Goal: Task Accomplishment & Management: Complete application form

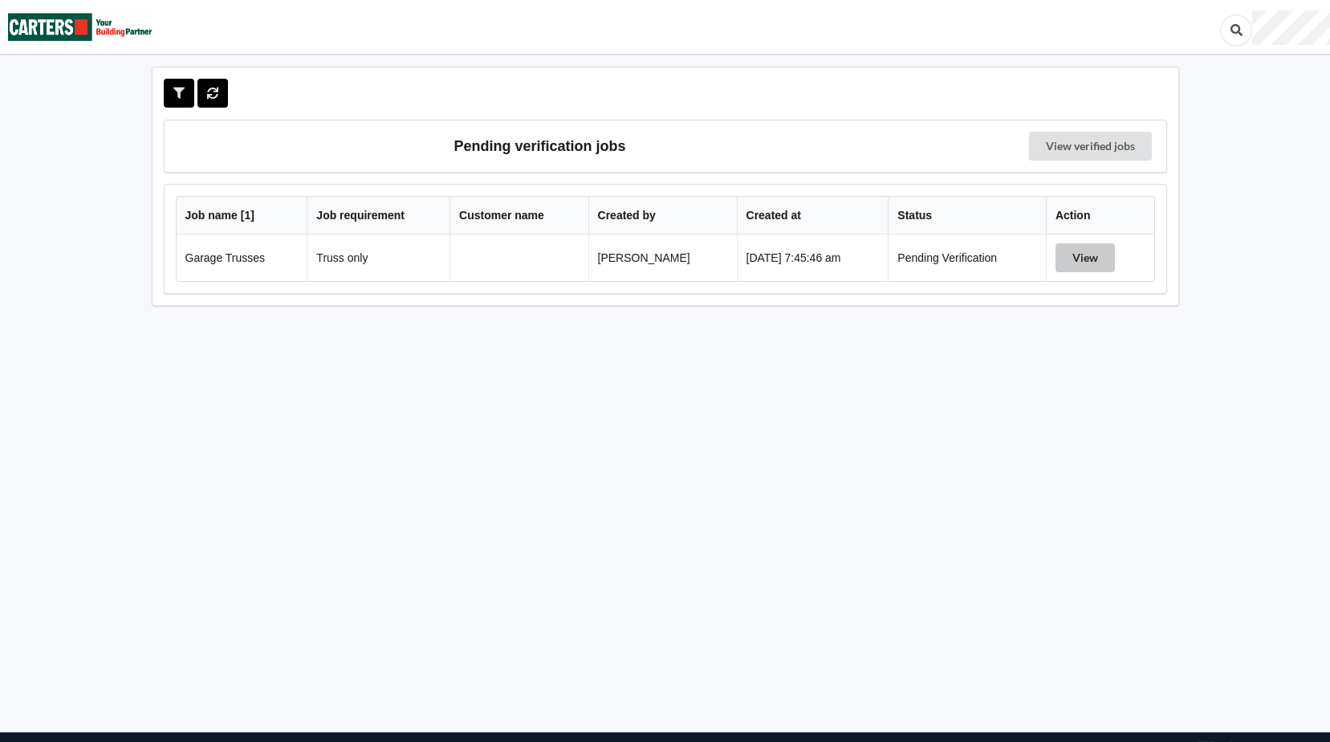
click at [1077, 262] on button "View" at bounding box center [1084, 257] width 59 height 29
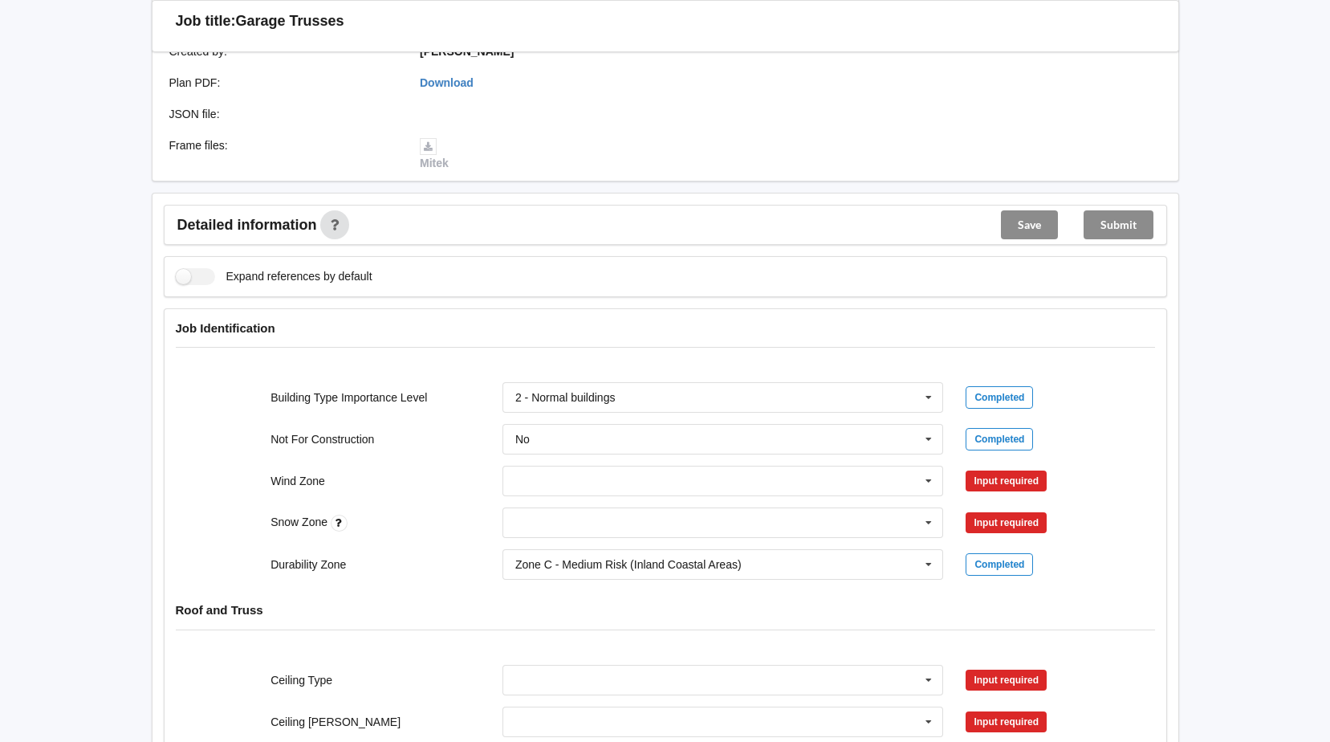
scroll to position [401, 0]
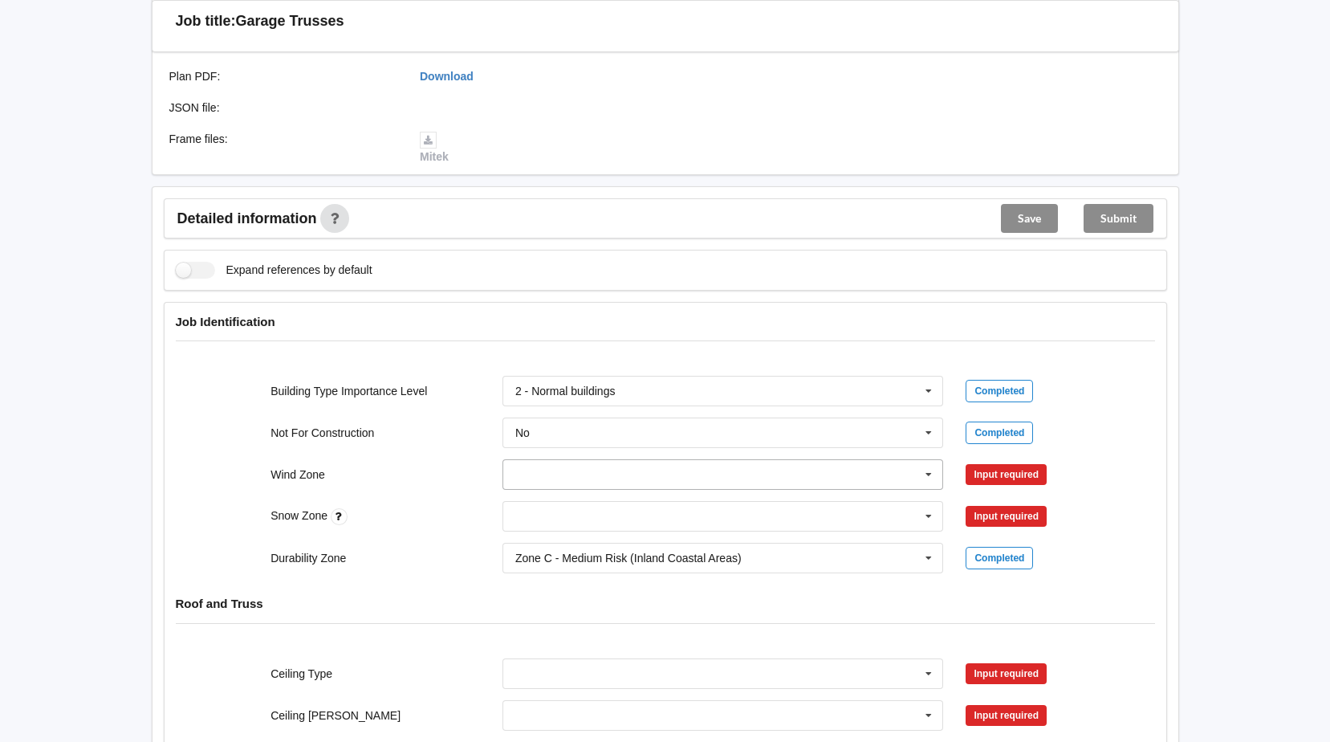
click at [927, 476] on icon at bounding box center [929, 475] width 24 height 30
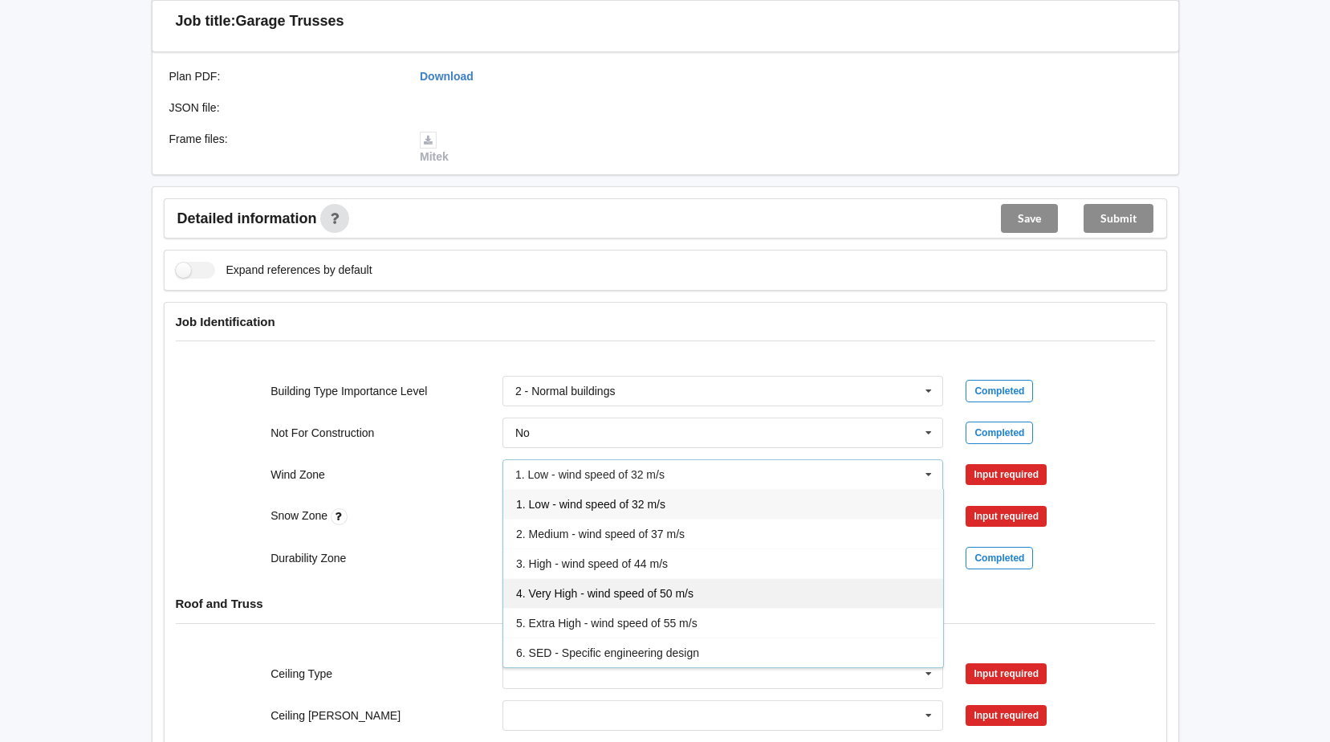
click at [585, 588] on span "4. Very High - wind speed of 50 m/s" at bounding box center [604, 593] width 177 height 13
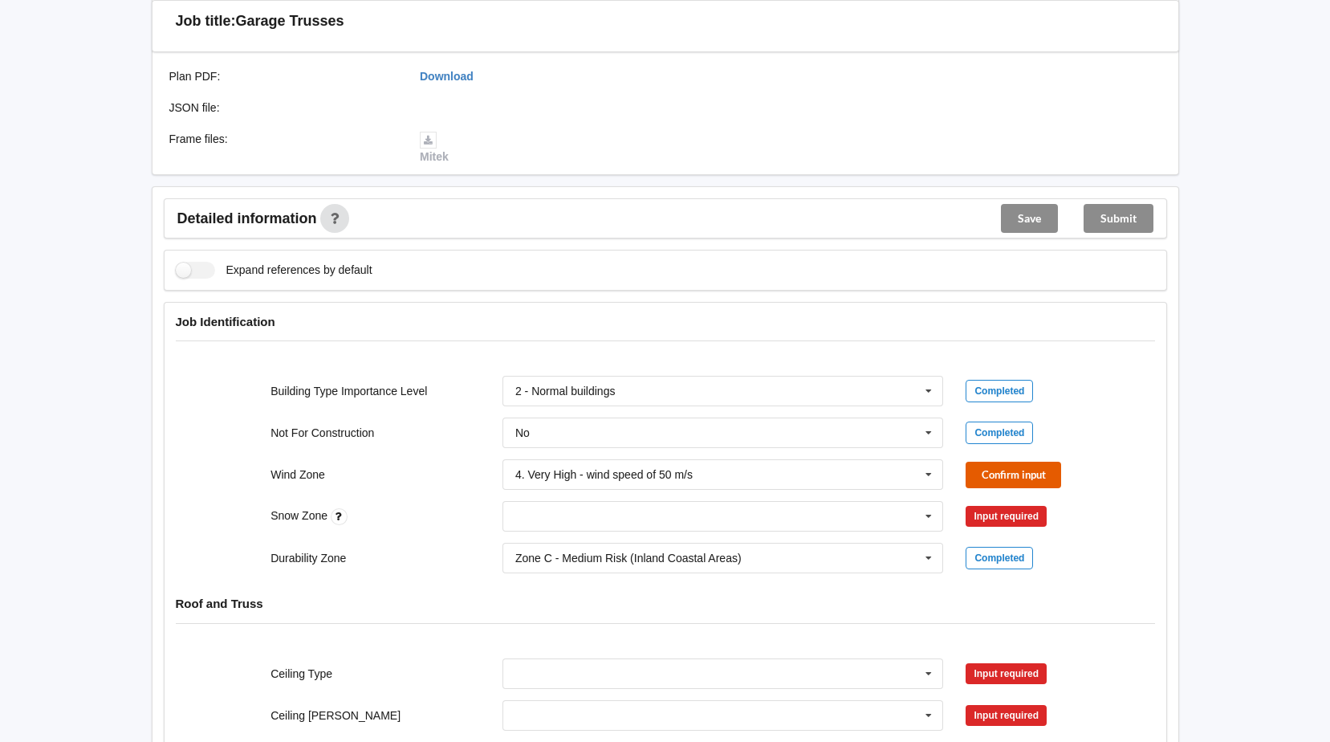
click at [1029, 475] on button "Confirm input" at bounding box center [1014, 475] width 96 height 26
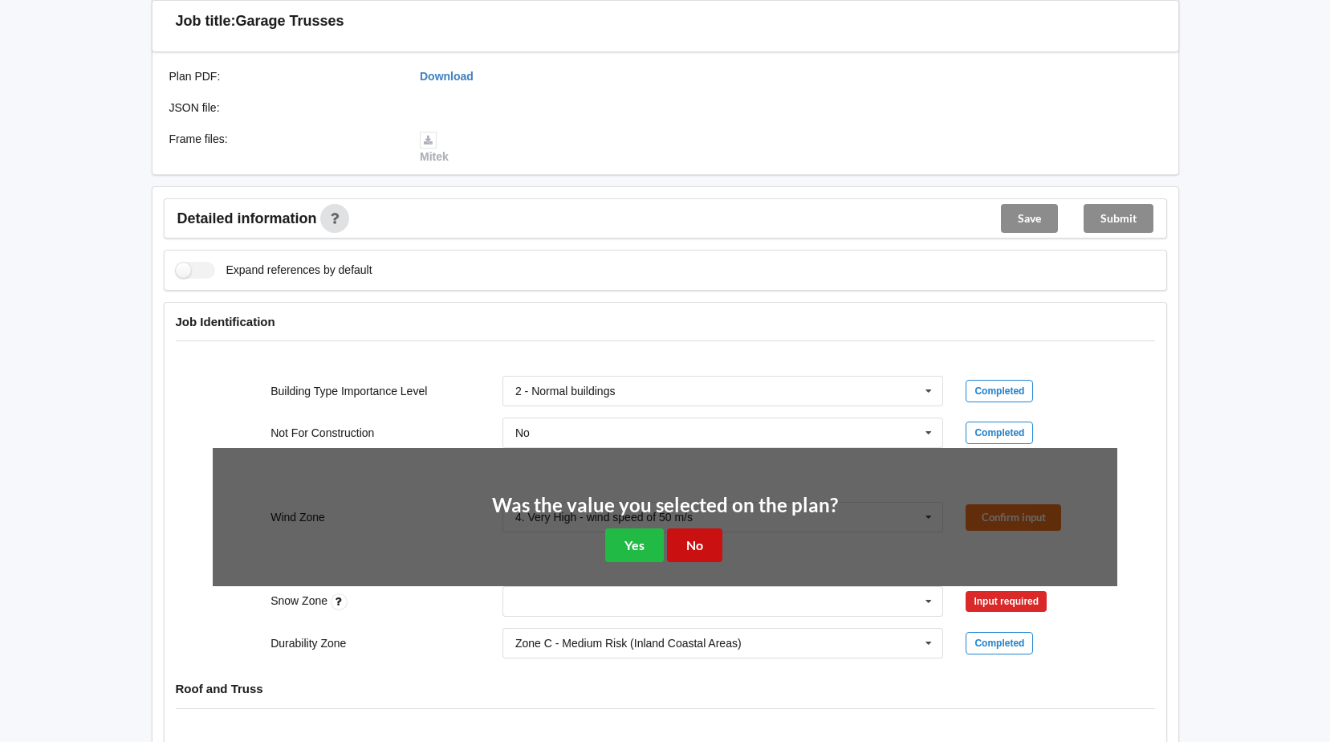
click at [694, 543] on button "No" at bounding box center [694, 544] width 55 height 33
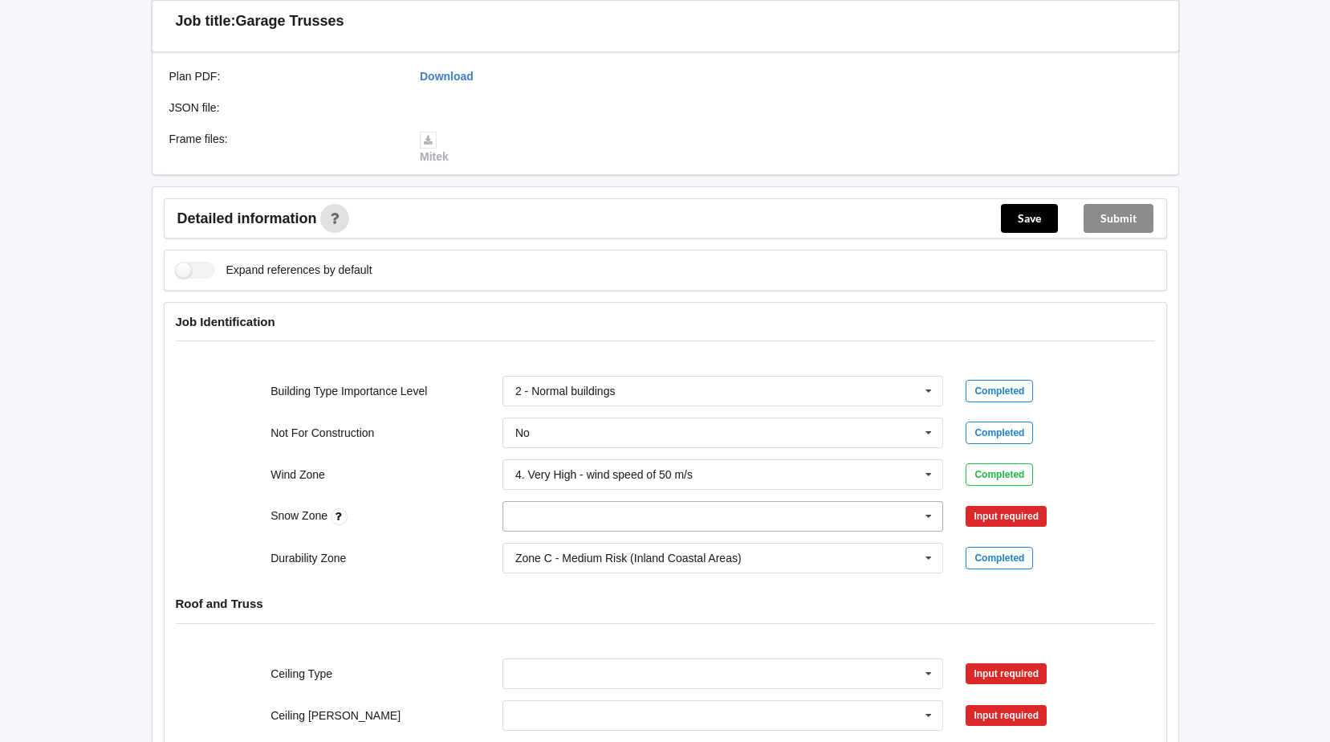
click at [927, 514] on icon at bounding box center [929, 517] width 24 height 30
drag, startPoint x: 518, startPoint y: 543, endPoint x: 761, endPoint y: 533, distance: 243.4
click at [528, 543] on span "N0" at bounding box center [523, 545] width 14 height 13
click at [1042, 508] on button "Confirm input" at bounding box center [1014, 516] width 96 height 26
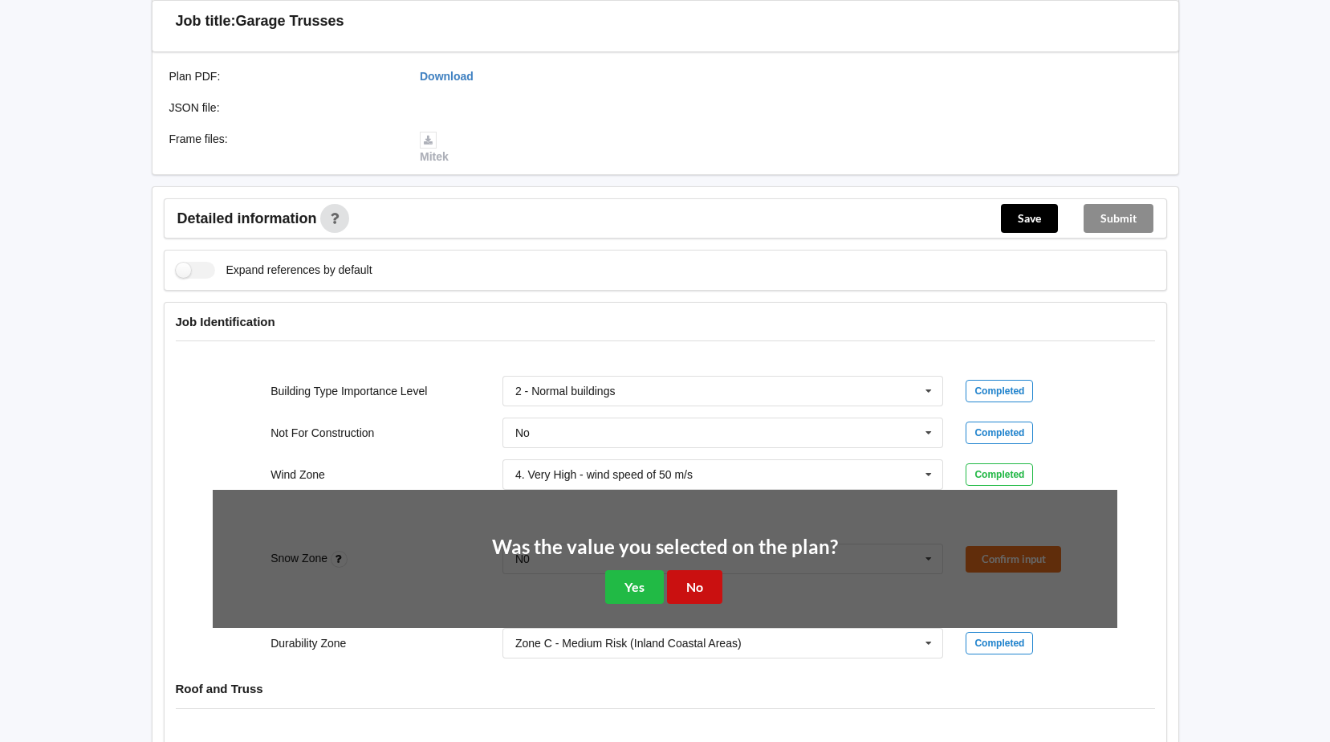
click at [713, 579] on button "No" at bounding box center [694, 586] width 55 height 33
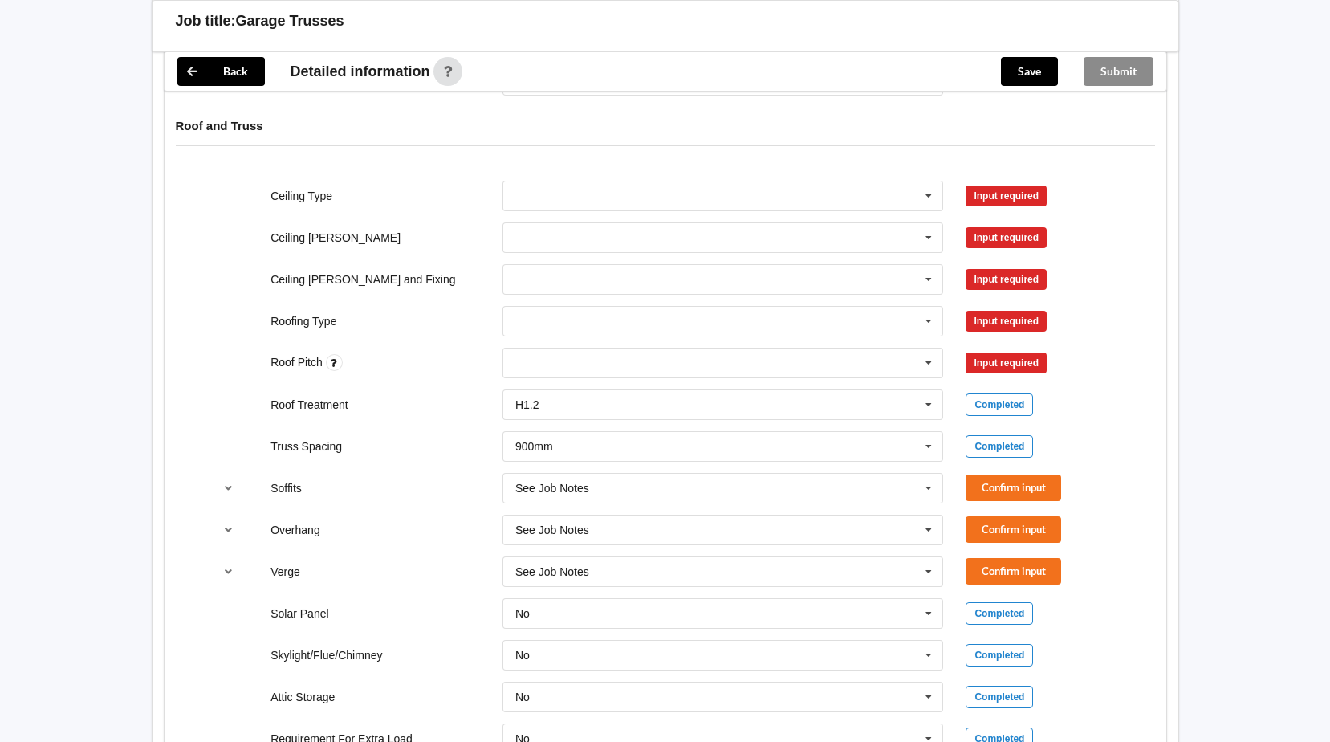
scroll to position [883, 0]
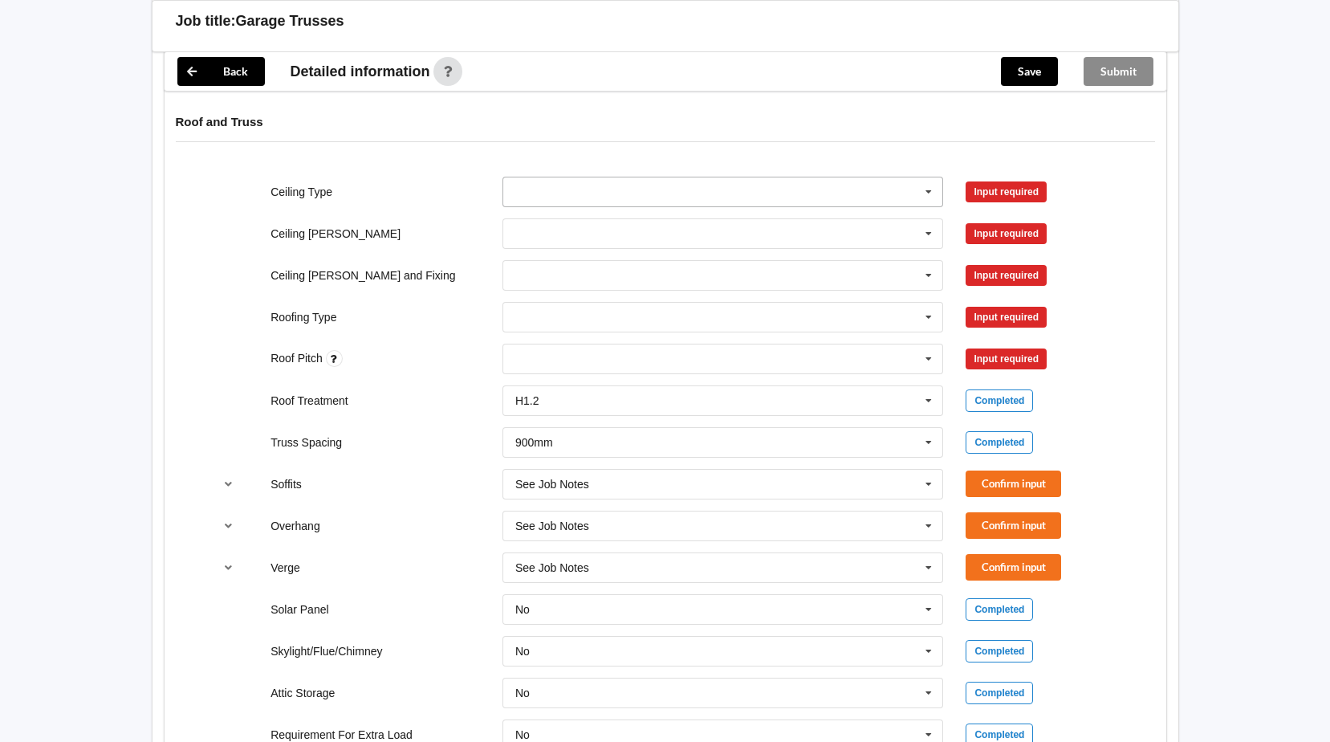
click at [928, 189] on icon at bounding box center [929, 192] width 24 height 30
drag, startPoint x: 533, startPoint y: 219, endPoint x: 810, endPoint y: 224, distance: 276.9
click at [547, 221] on span "10mm Gib" at bounding box center [542, 221] width 52 height 13
click at [977, 196] on button "Confirm input" at bounding box center [1014, 191] width 96 height 26
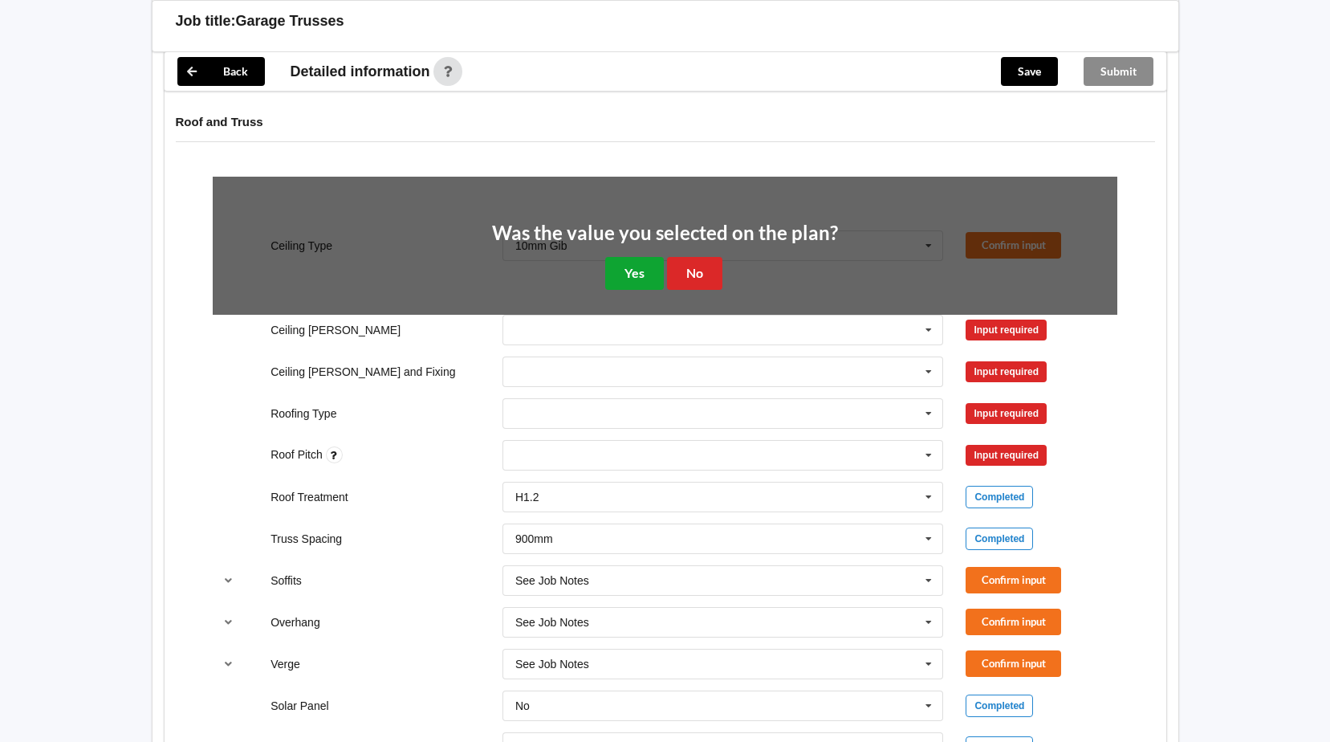
click at [637, 270] on button "Yes" at bounding box center [634, 273] width 59 height 33
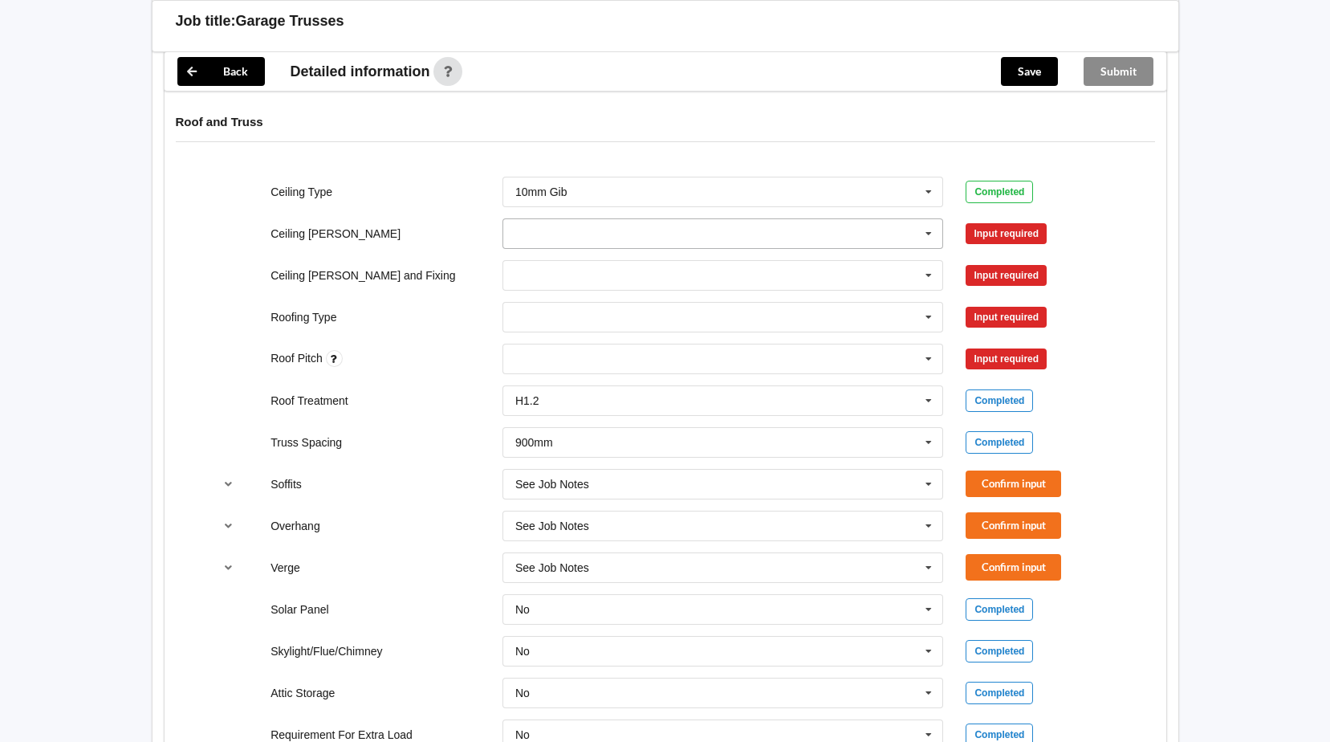
click at [925, 234] on icon at bounding box center [929, 234] width 24 height 30
click at [545, 262] on span "400mm" at bounding box center [535, 263] width 38 height 13
click at [1002, 225] on button "Confirm input" at bounding box center [1014, 233] width 96 height 26
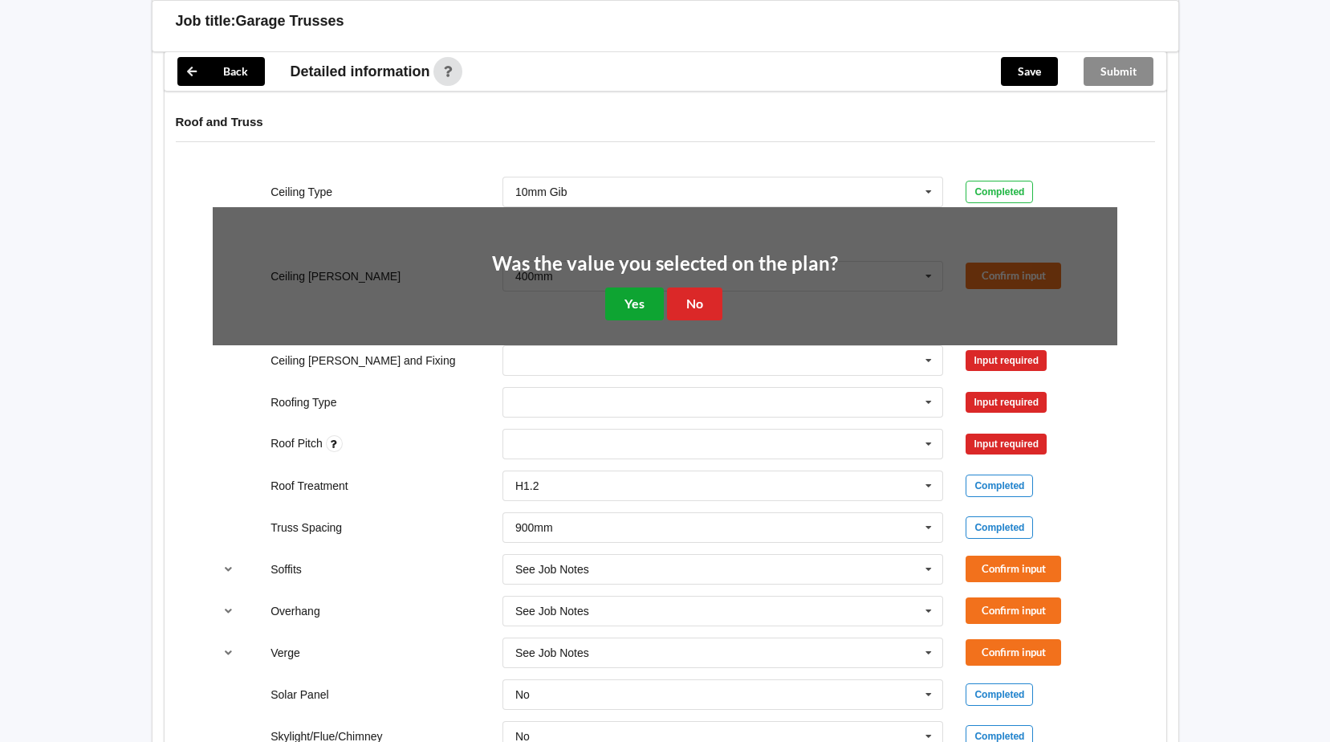
click at [636, 304] on button "Yes" at bounding box center [634, 303] width 59 height 33
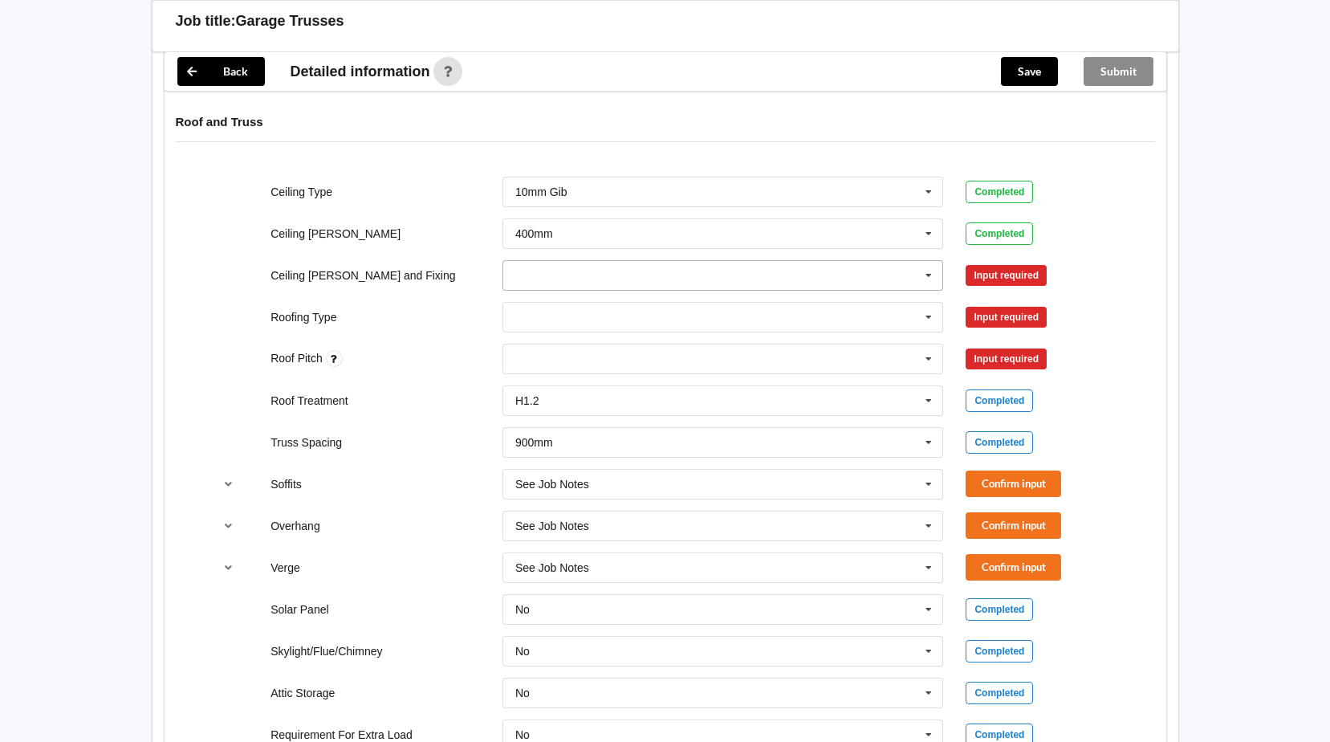
click at [925, 274] on icon at bounding box center [929, 276] width 24 height 30
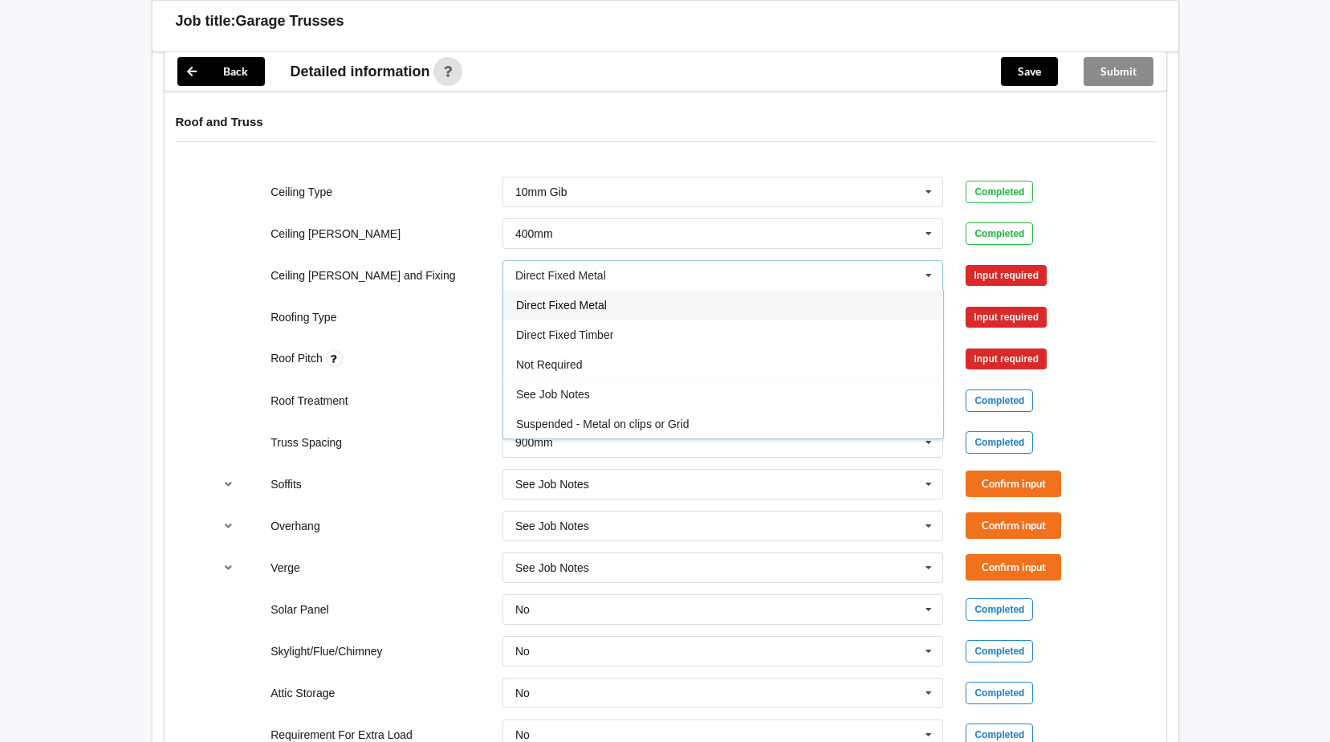
drag, startPoint x: 603, startPoint y: 327, endPoint x: 877, endPoint y: 327, distance: 274.5
click at [608, 327] on div "Direct Fixed Timber" at bounding box center [723, 334] width 440 height 30
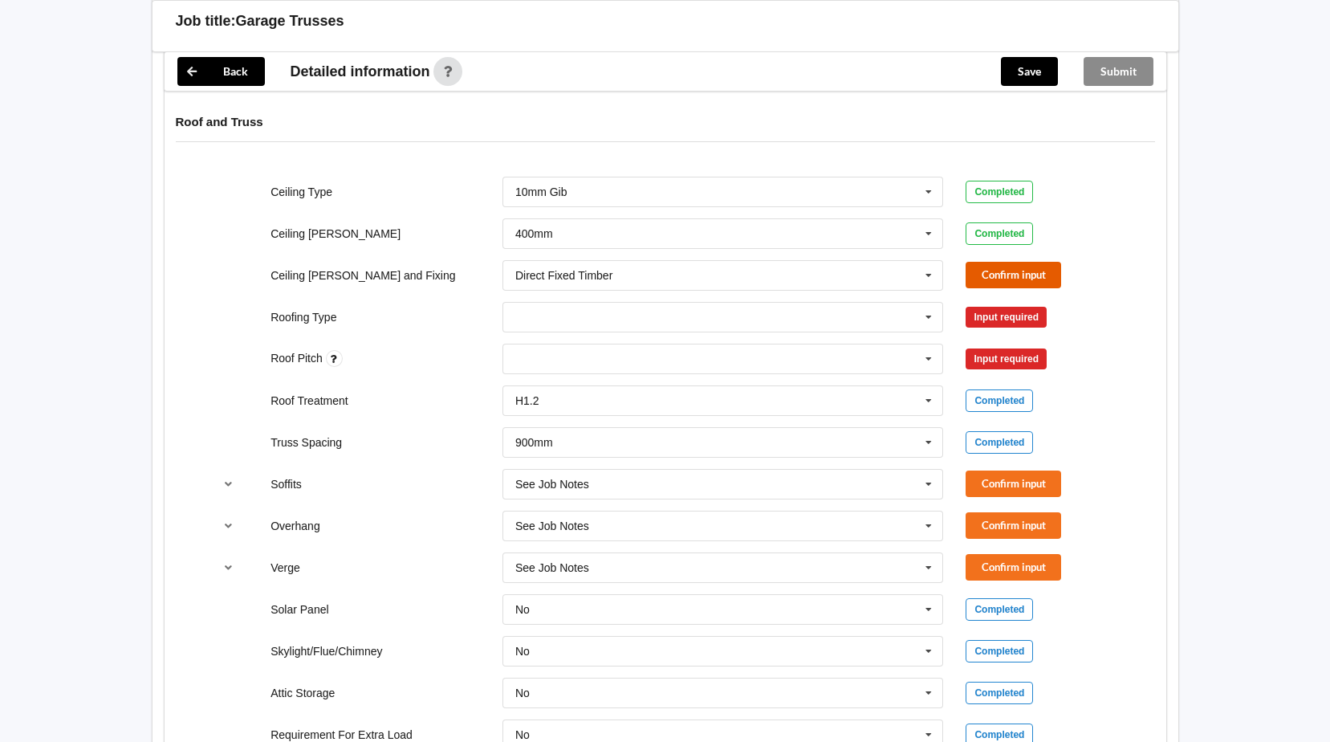
click at [1043, 267] on button "Confirm input" at bounding box center [1014, 275] width 96 height 26
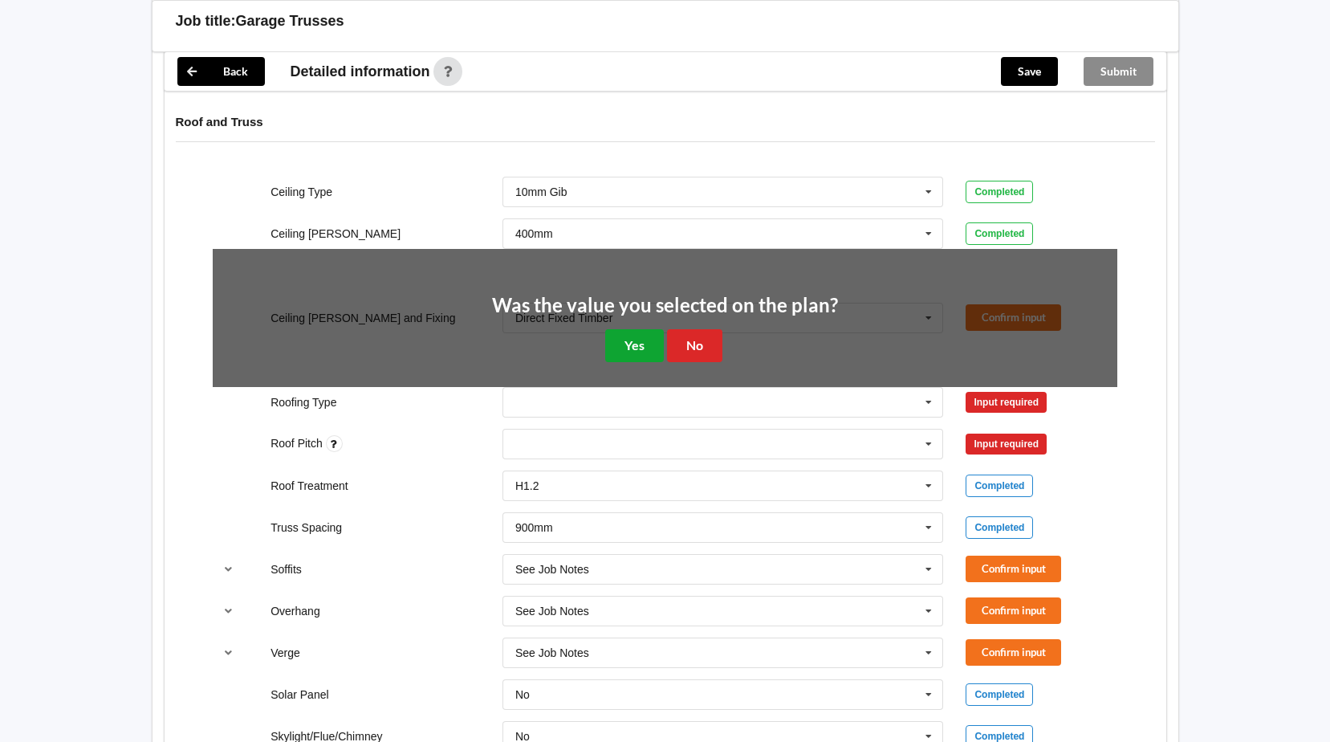
click at [629, 340] on button "Yes" at bounding box center [634, 345] width 59 height 33
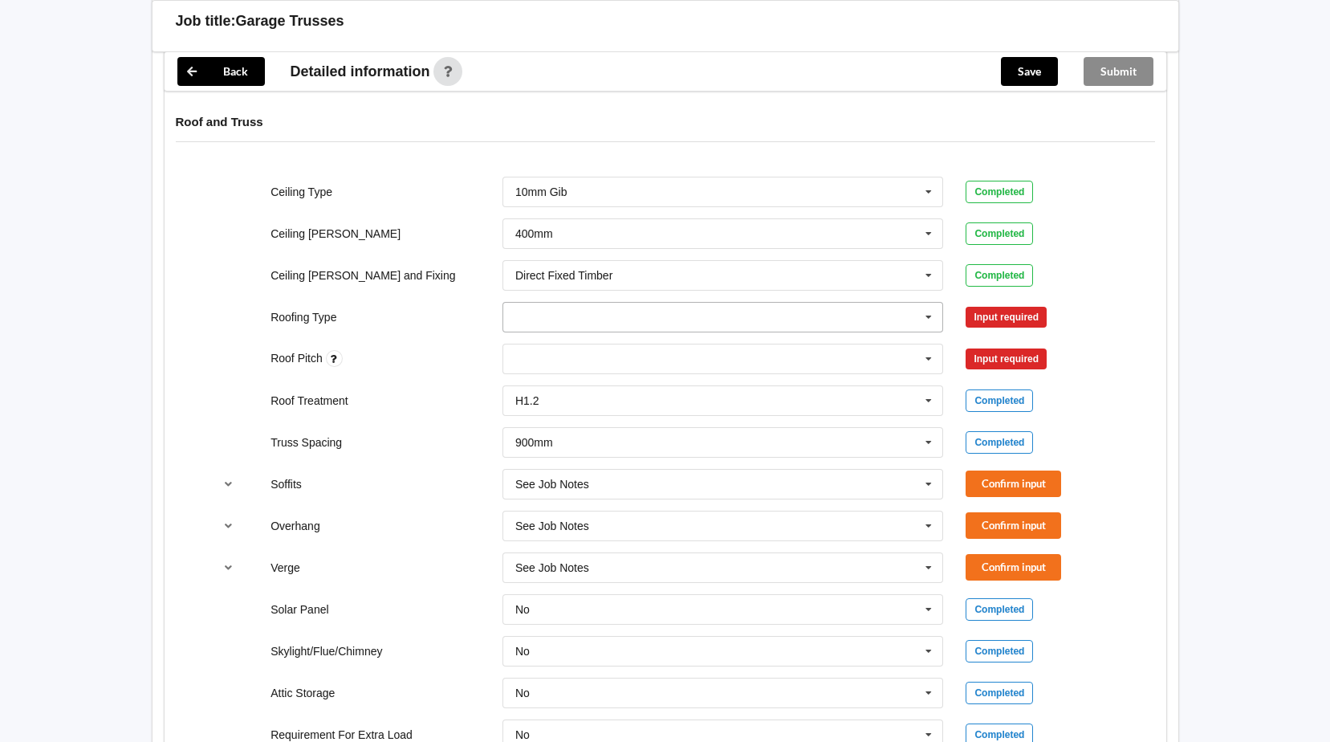
click at [930, 313] on icon at bounding box center [929, 318] width 24 height 30
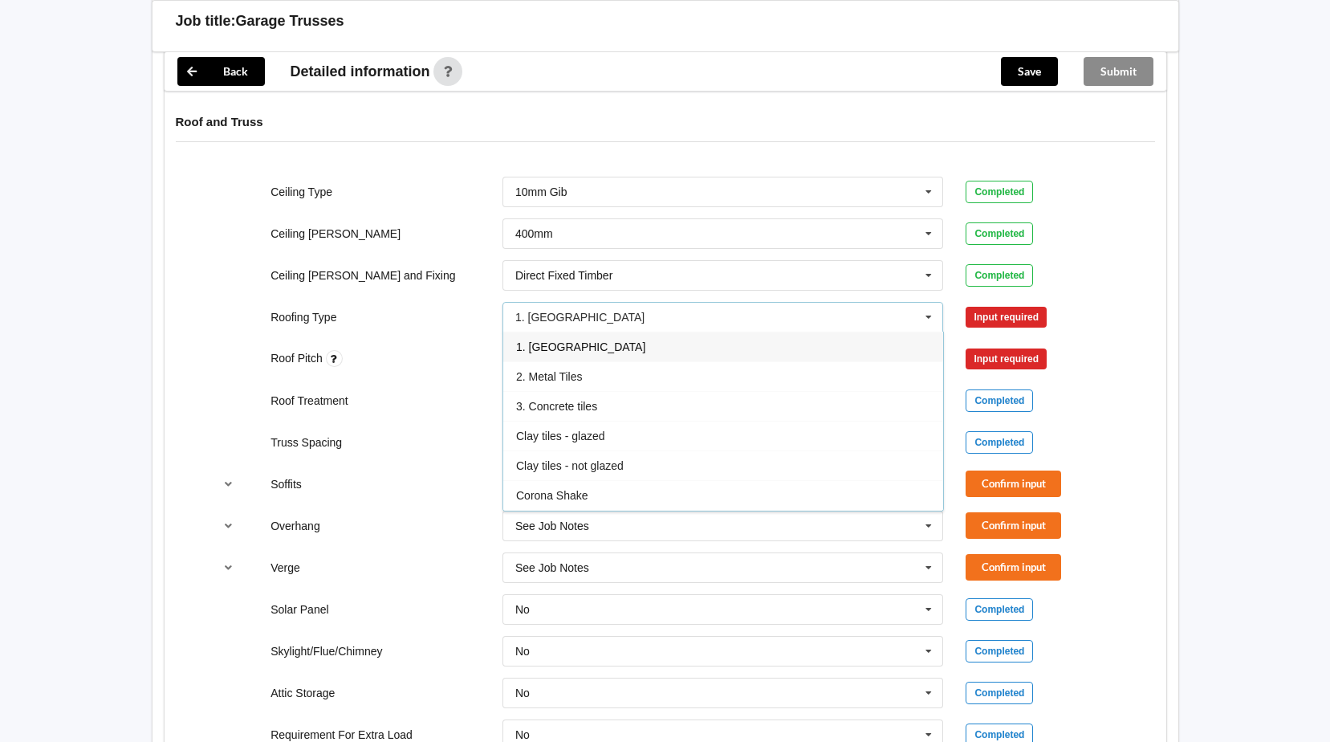
click at [564, 348] on span "1. [GEOGRAPHIC_DATA]" at bounding box center [580, 346] width 129 height 13
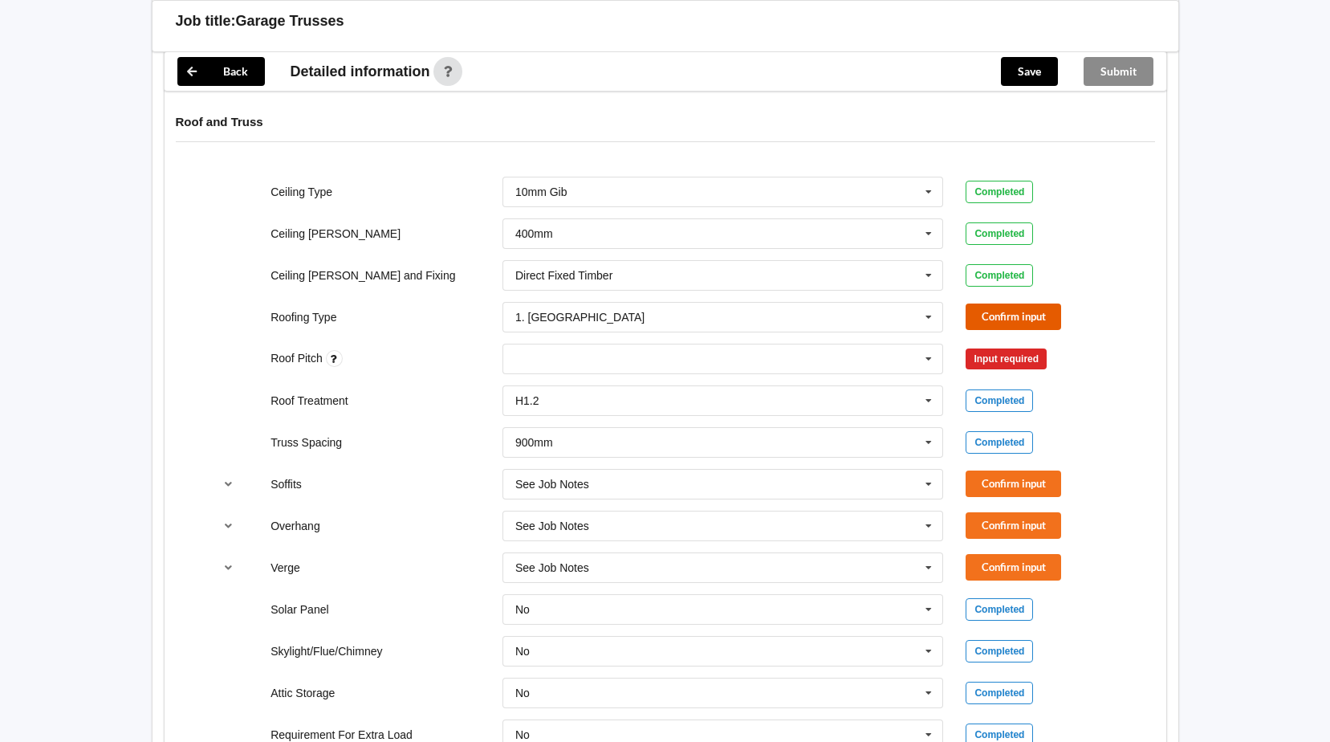
click at [1013, 321] on button "Confirm input" at bounding box center [1014, 316] width 96 height 26
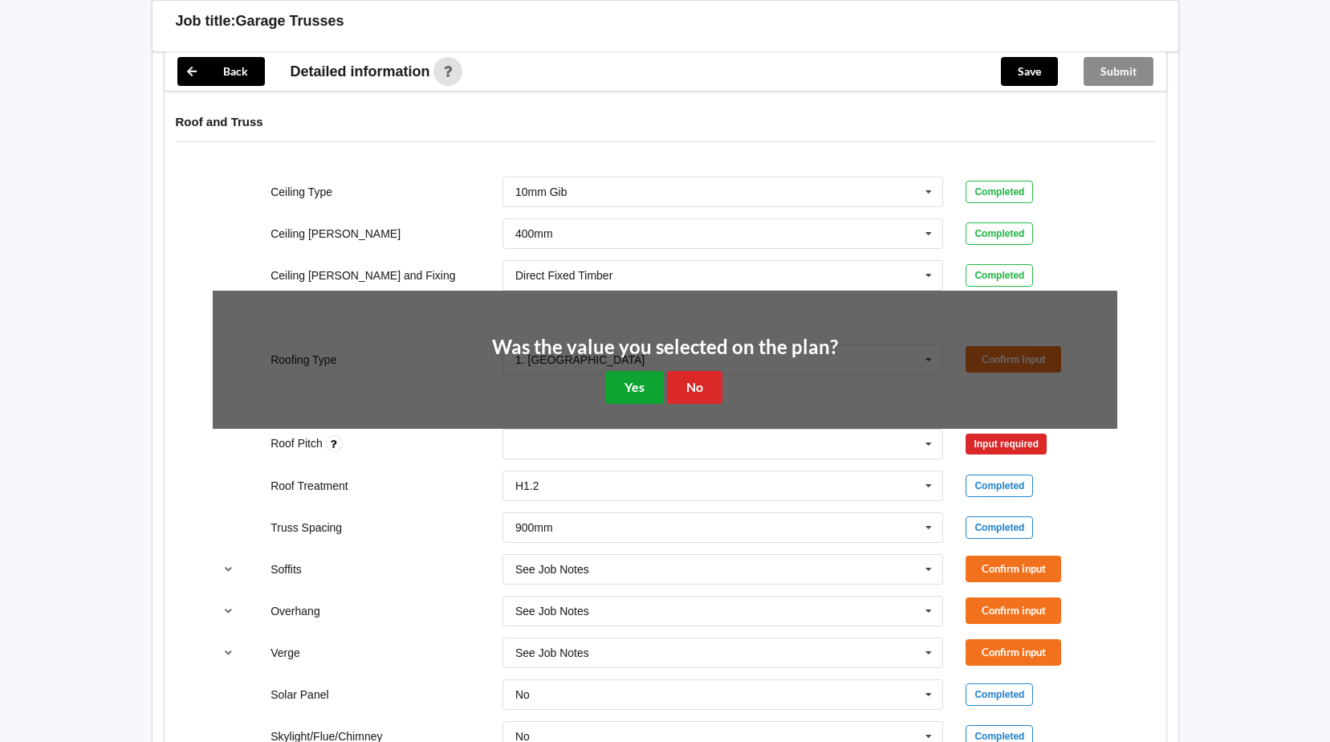
click at [606, 388] on button "Yes" at bounding box center [634, 387] width 59 height 33
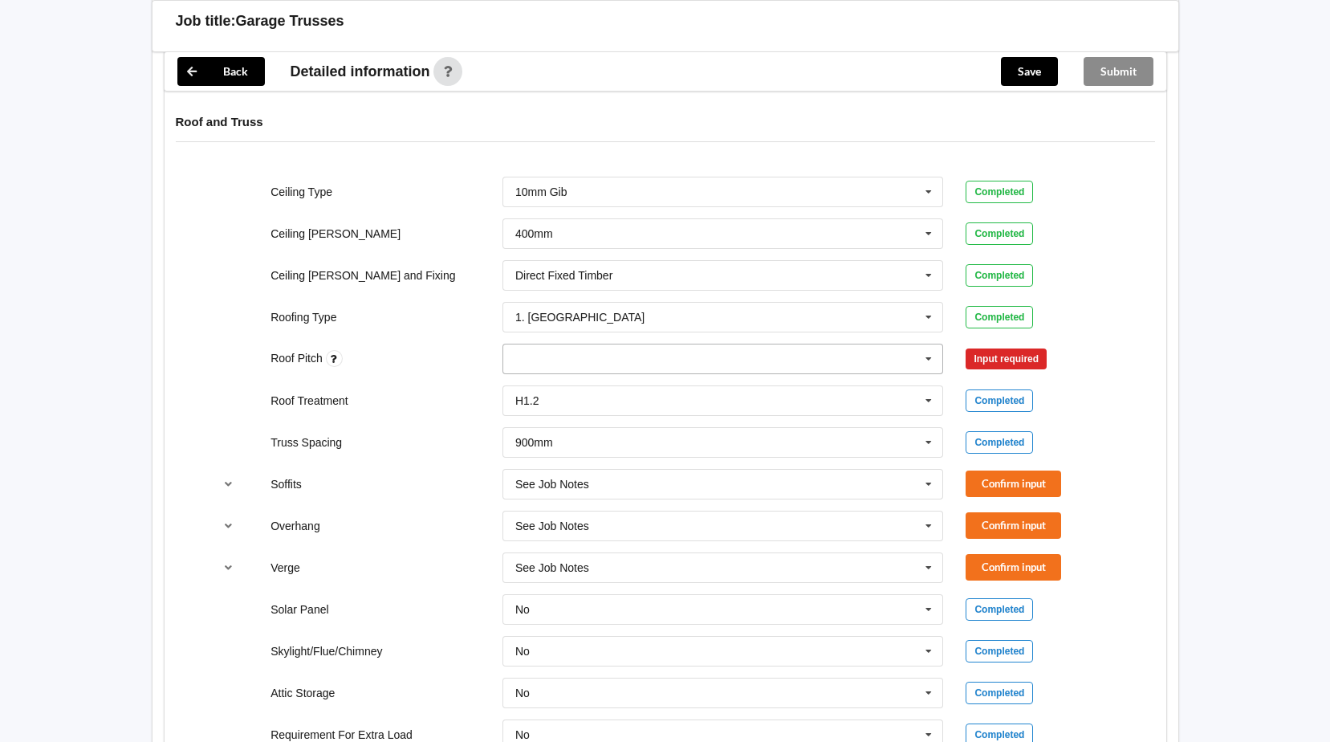
click at [930, 358] on icon at bounding box center [929, 359] width 24 height 30
type input "30"
click at [549, 388] on b "30" at bounding box center [542, 388] width 13 height 13
click at [1035, 353] on button "Confirm input" at bounding box center [1014, 358] width 96 height 26
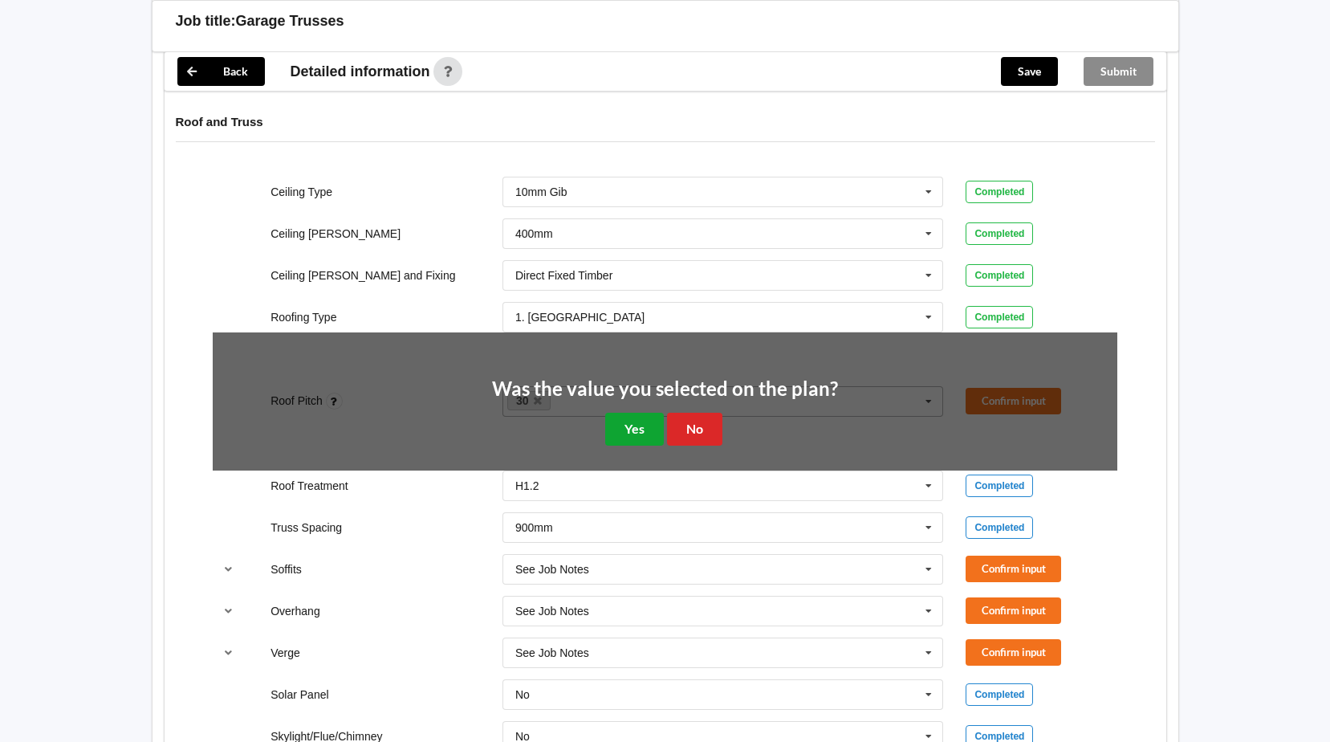
click at [634, 428] on button "Yes" at bounding box center [634, 429] width 59 height 33
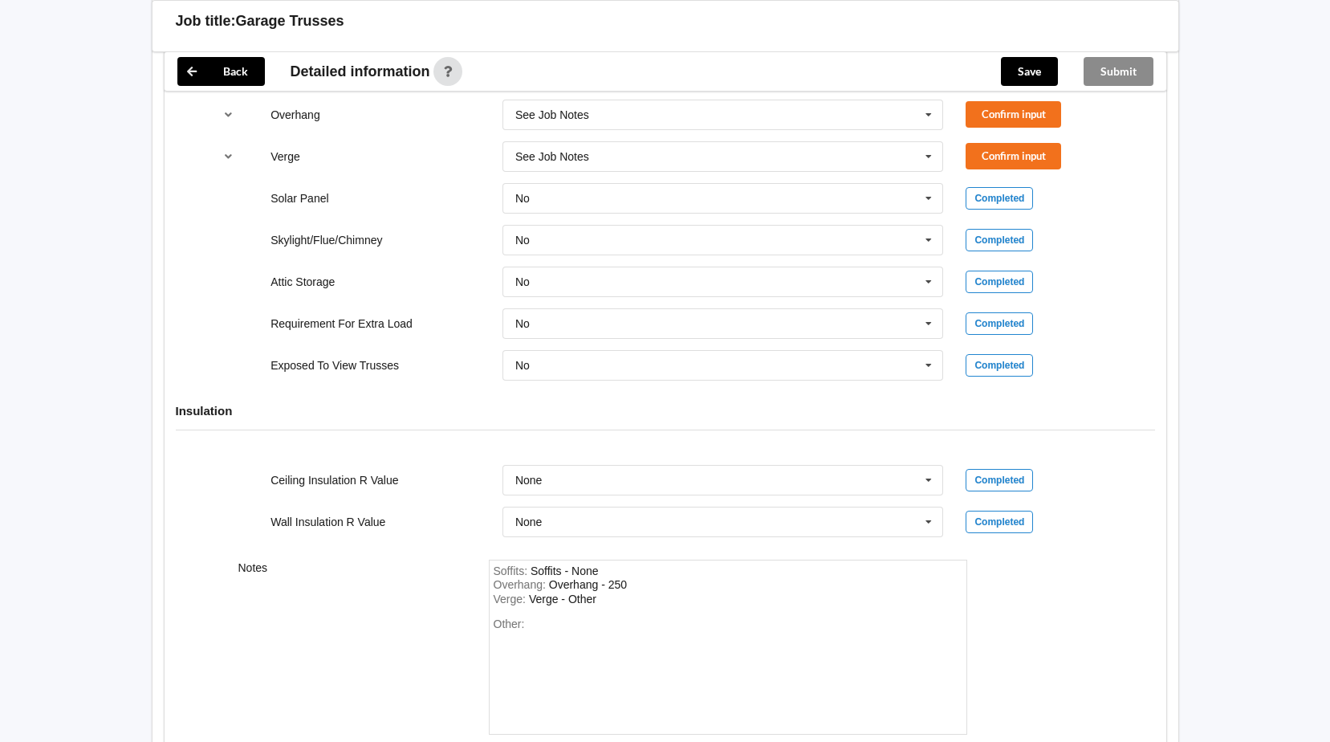
scroll to position [1402, 0]
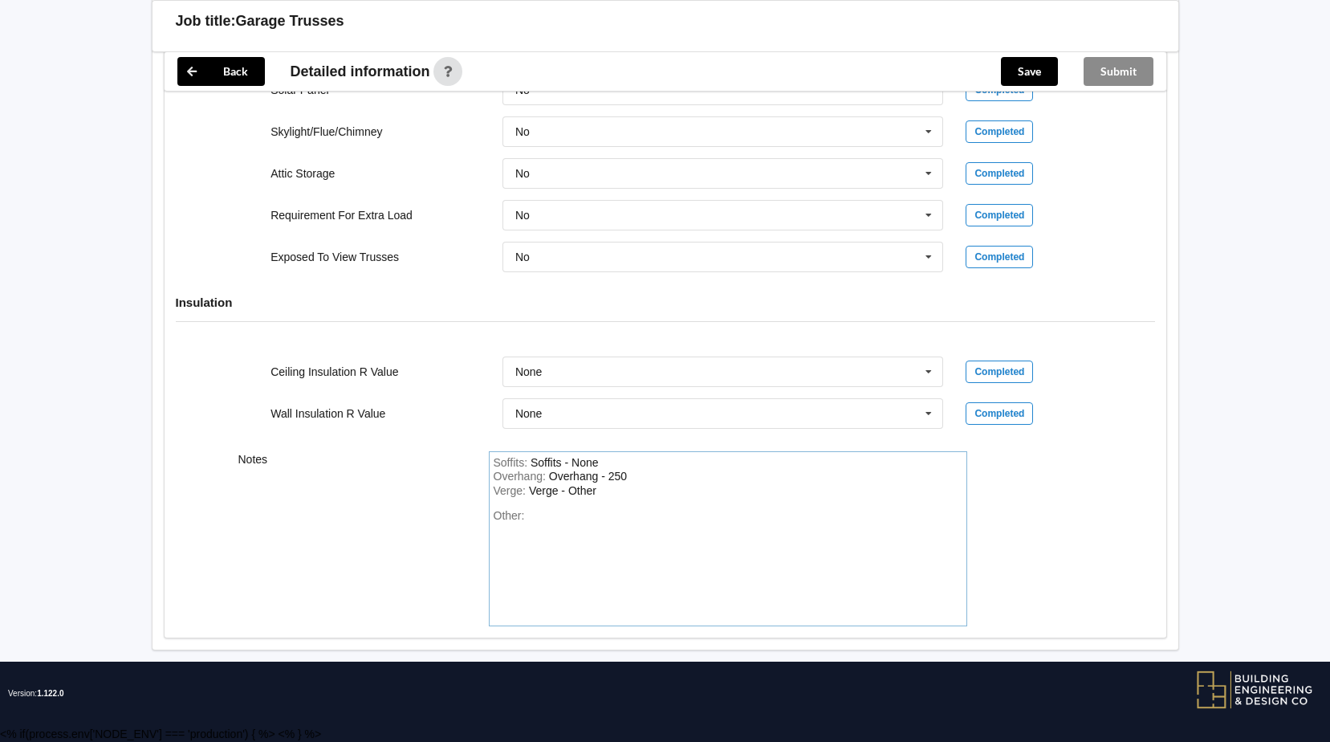
click at [607, 494] on div "Verge : Verge - Other" at bounding box center [728, 491] width 469 height 14
click at [641, 476] on div "Overhang : Overhang - 250" at bounding box center [728, 477] width 469 height 14
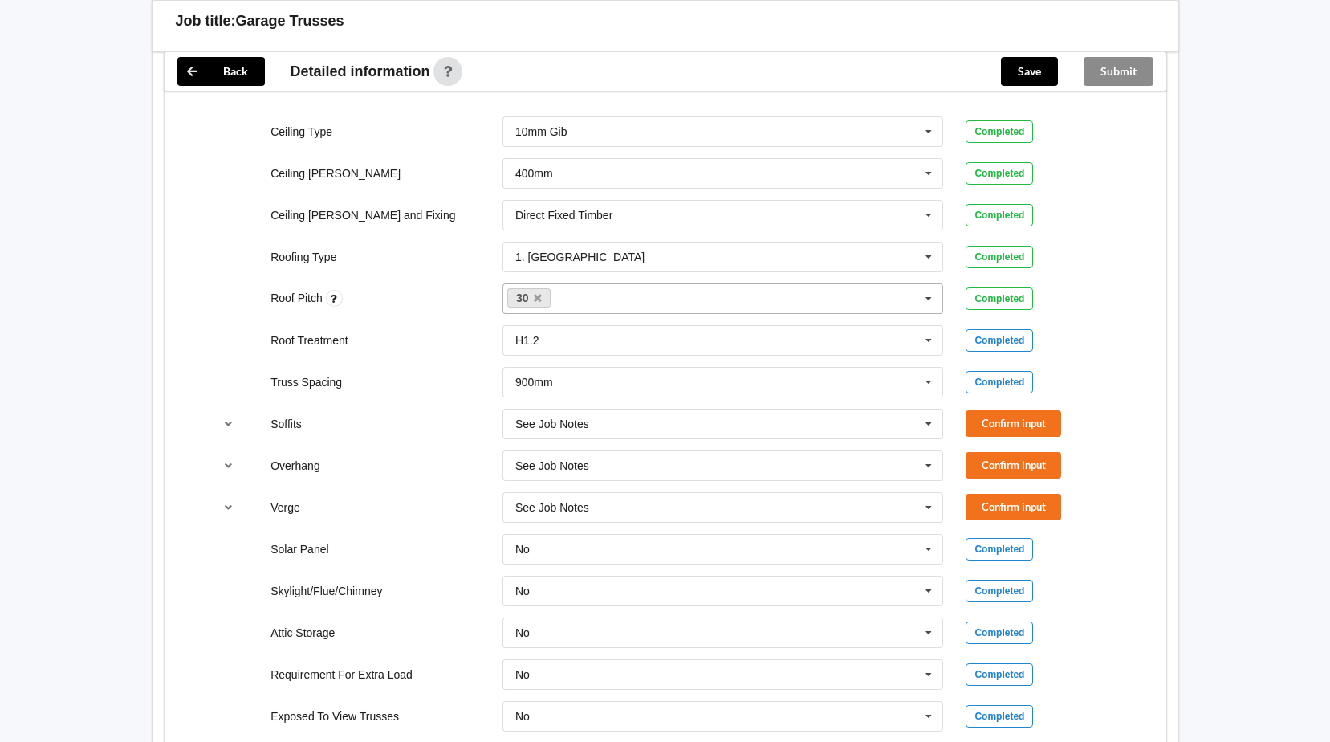
scroll to position [921, 0]
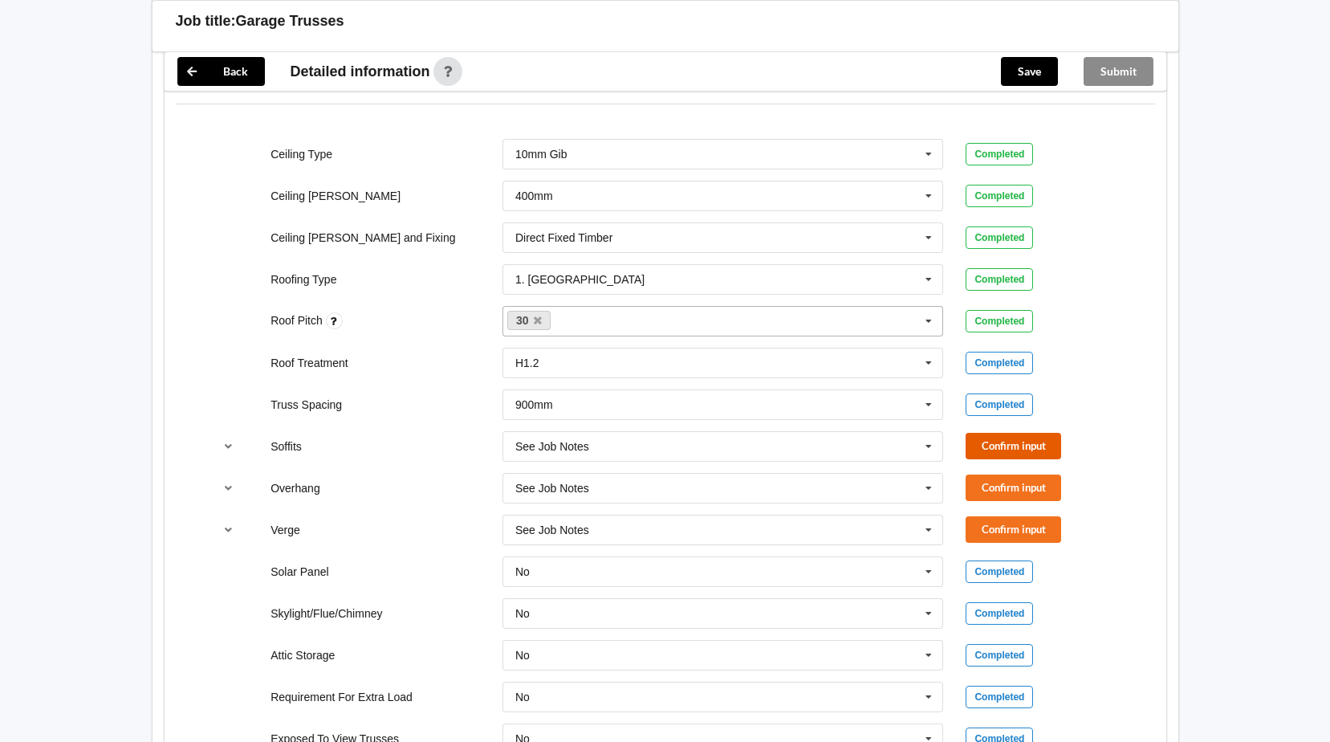
click at [1035, 447] on button "Confirm input" at bounding box center [1014, 446] width 96 height 26
click at [1038, 482] on button "Confirm input" at bounding box center [1014, 487] width 96 height 26
click at [1042, 524] on button "Confirm input" at bounding box center [1014, 529] width 96 height 26
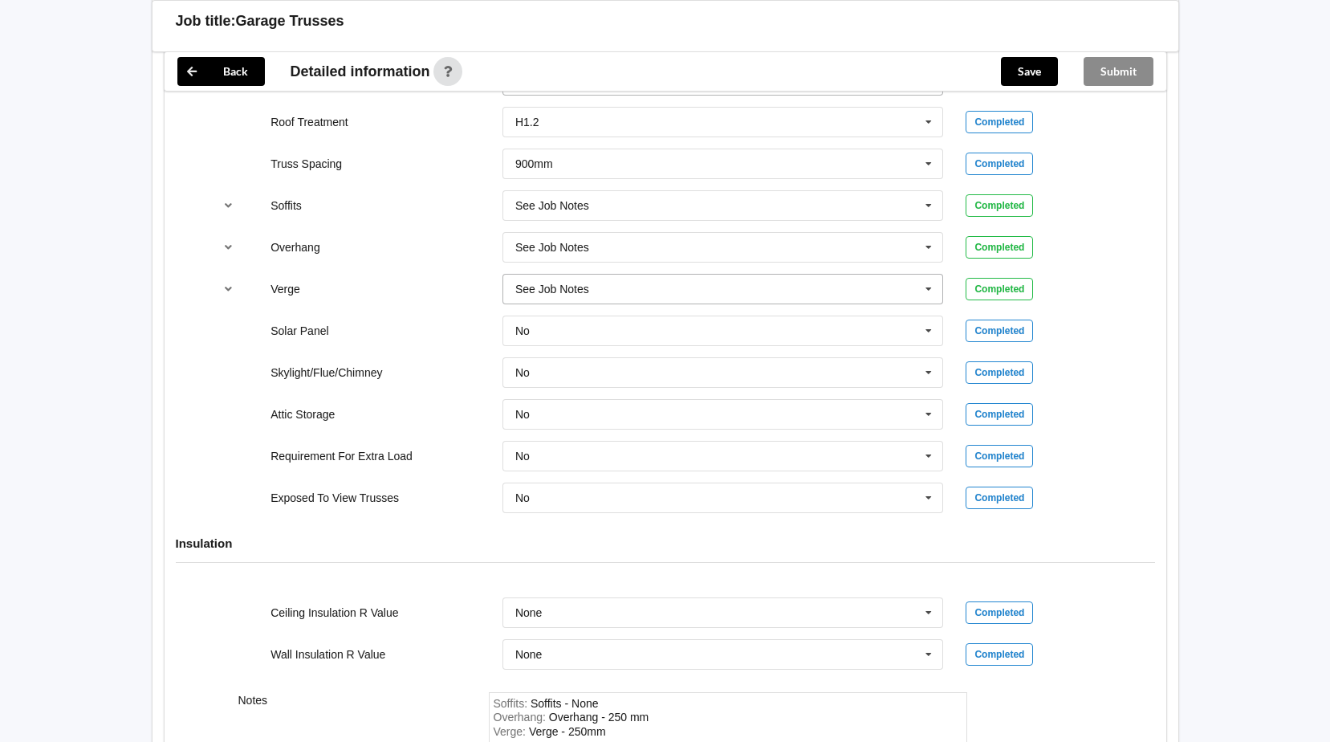
scroll to position [1081, 0]
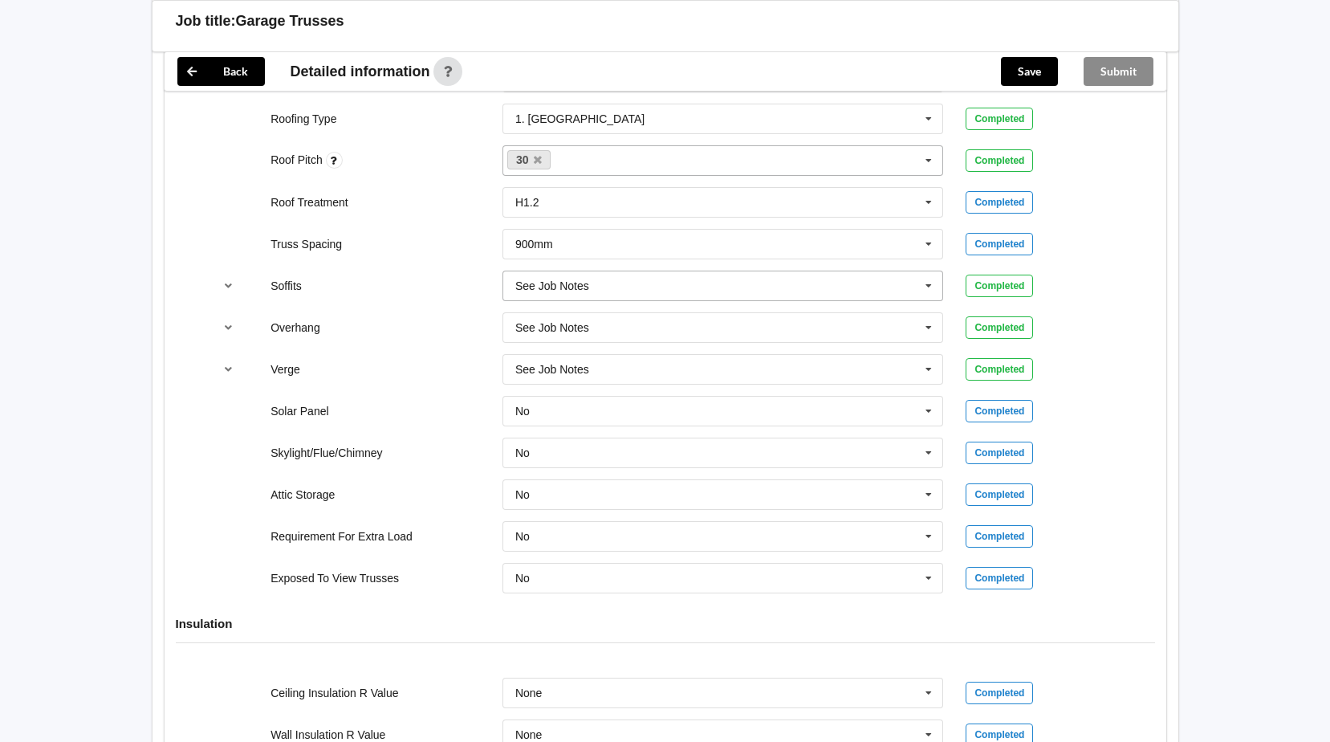
click at [924, 282] on icon at bounding box center [929, 286] width 24 height 30
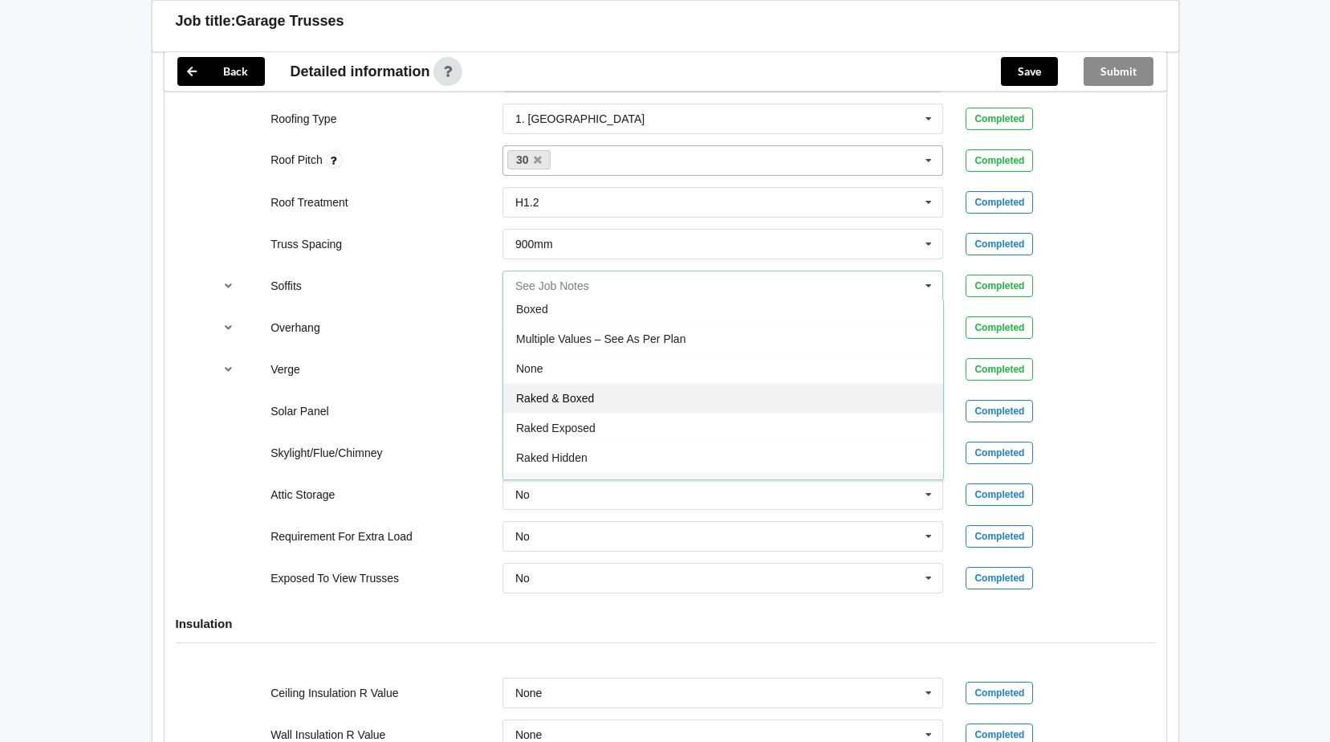
scroll to position [0, 0]
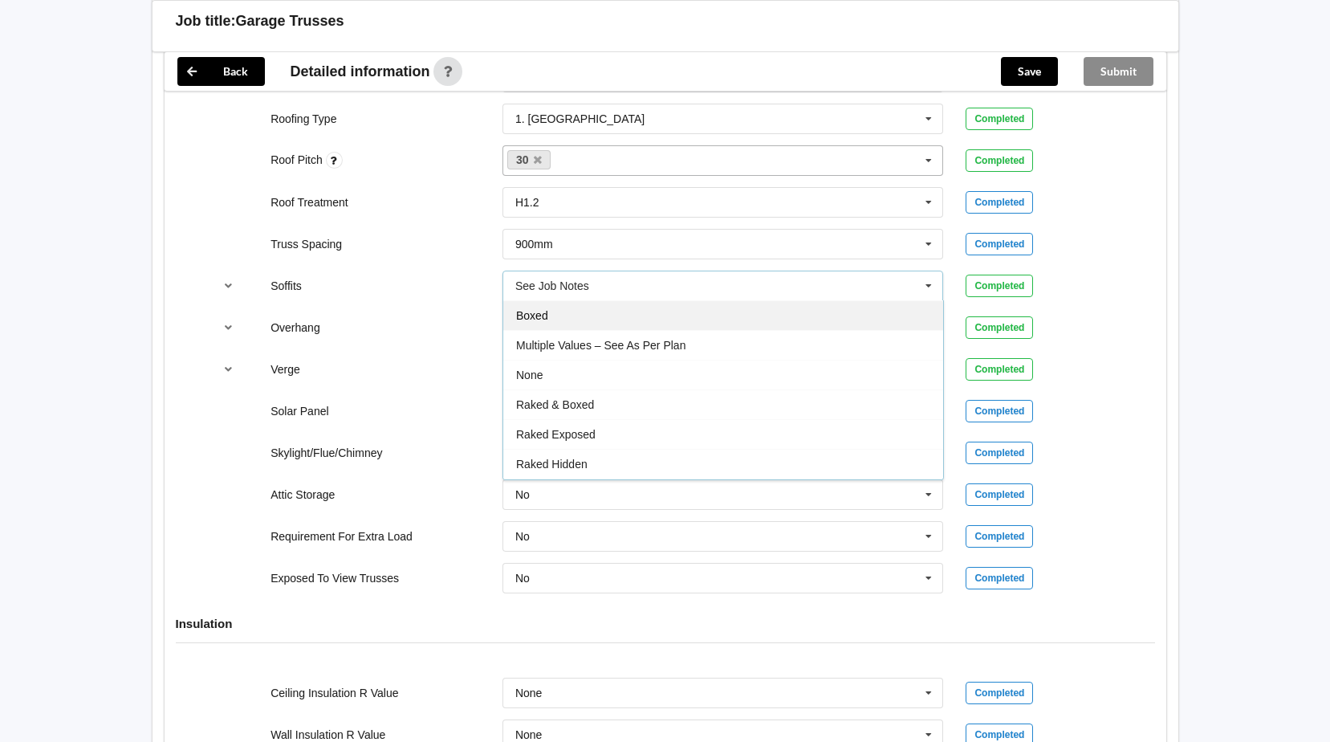
click at [520, 317] on span "Boxed" at bounding box center [532, 315] width 32 height 13
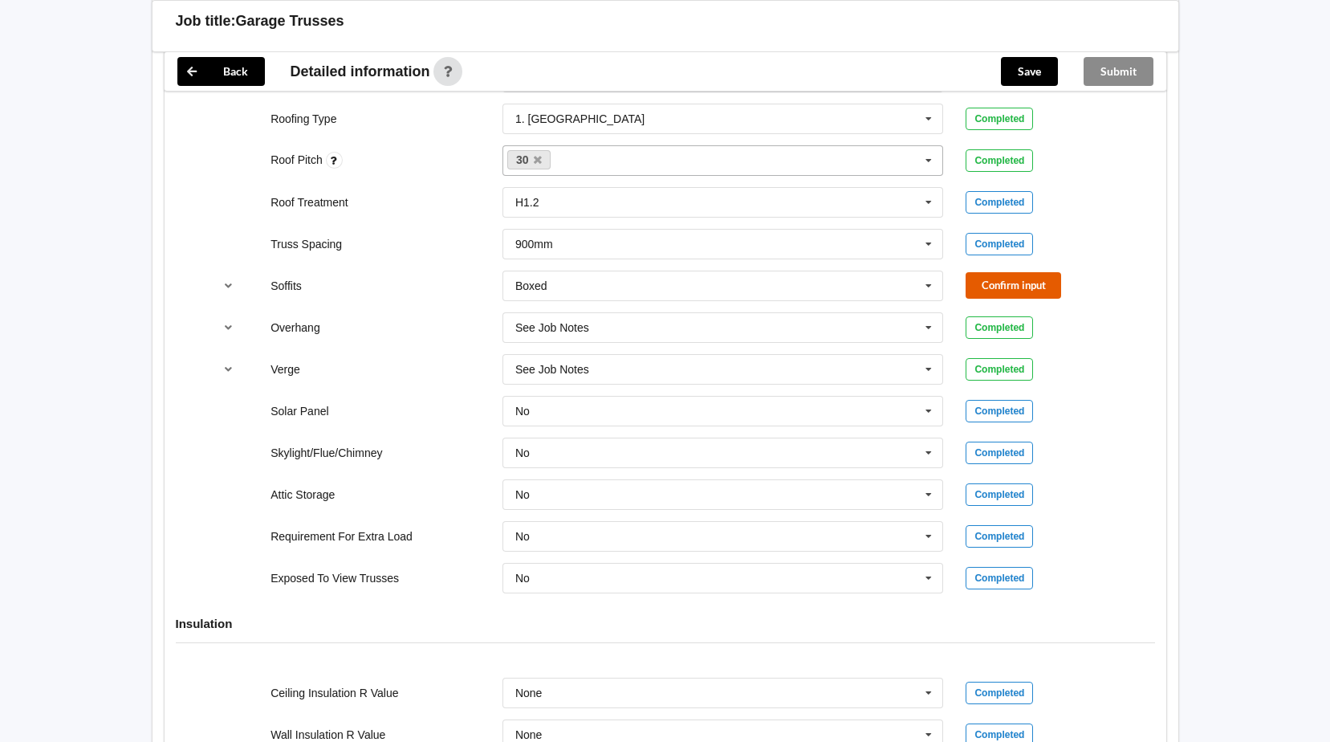
click at [987, 283] on button "Confirm input" at bounding box center [1014, 285] width 96 height 26
click at [1027, 67] on button "Save" at bounding box center [1029, 71] width 57 height 29
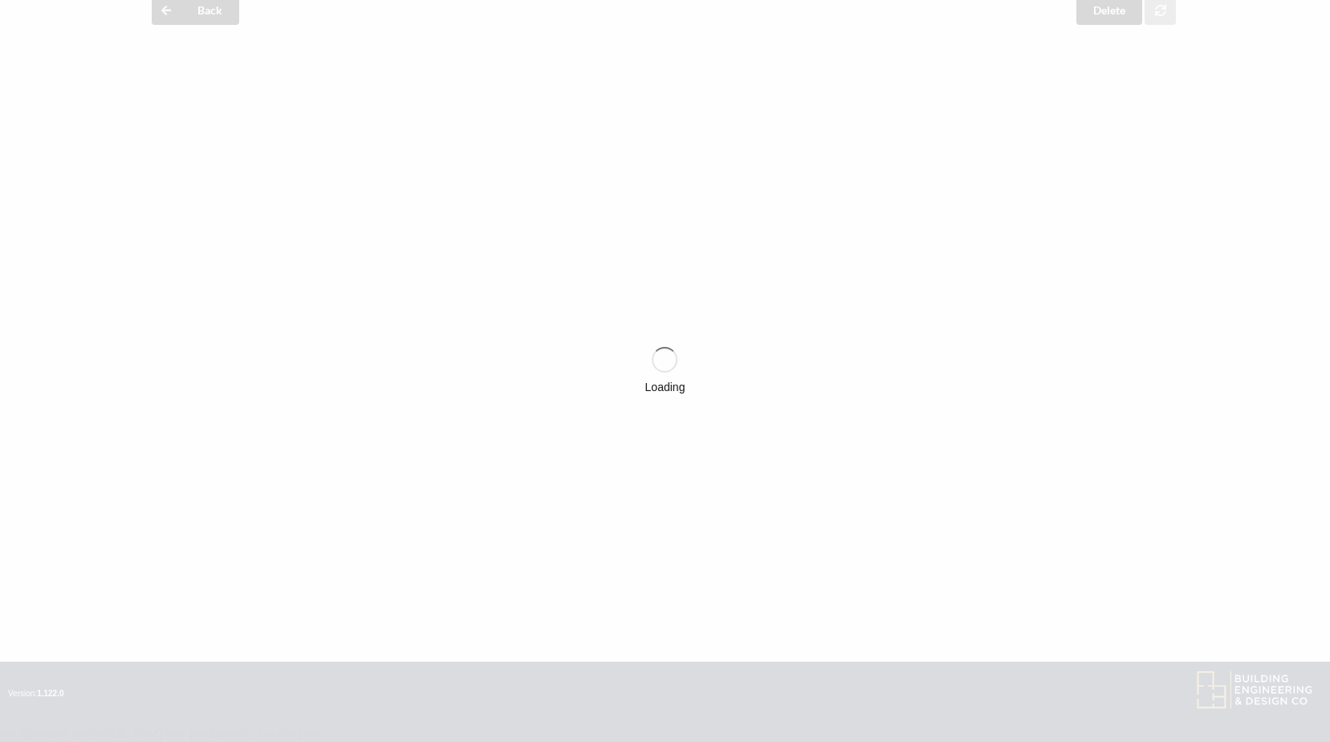
scroll to position [1081, 0]
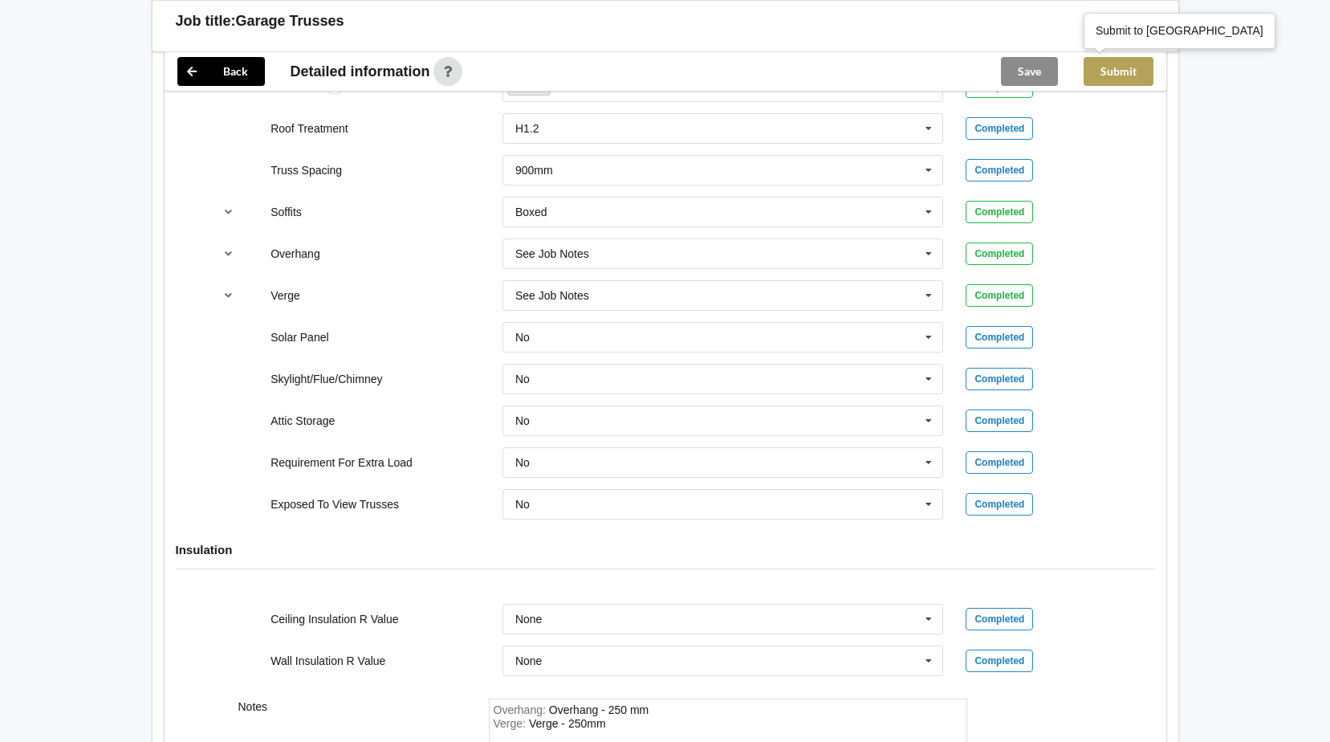
click at [1129, 77] on button "Submit" at bounding box center [1119, 71] width 70 height 29
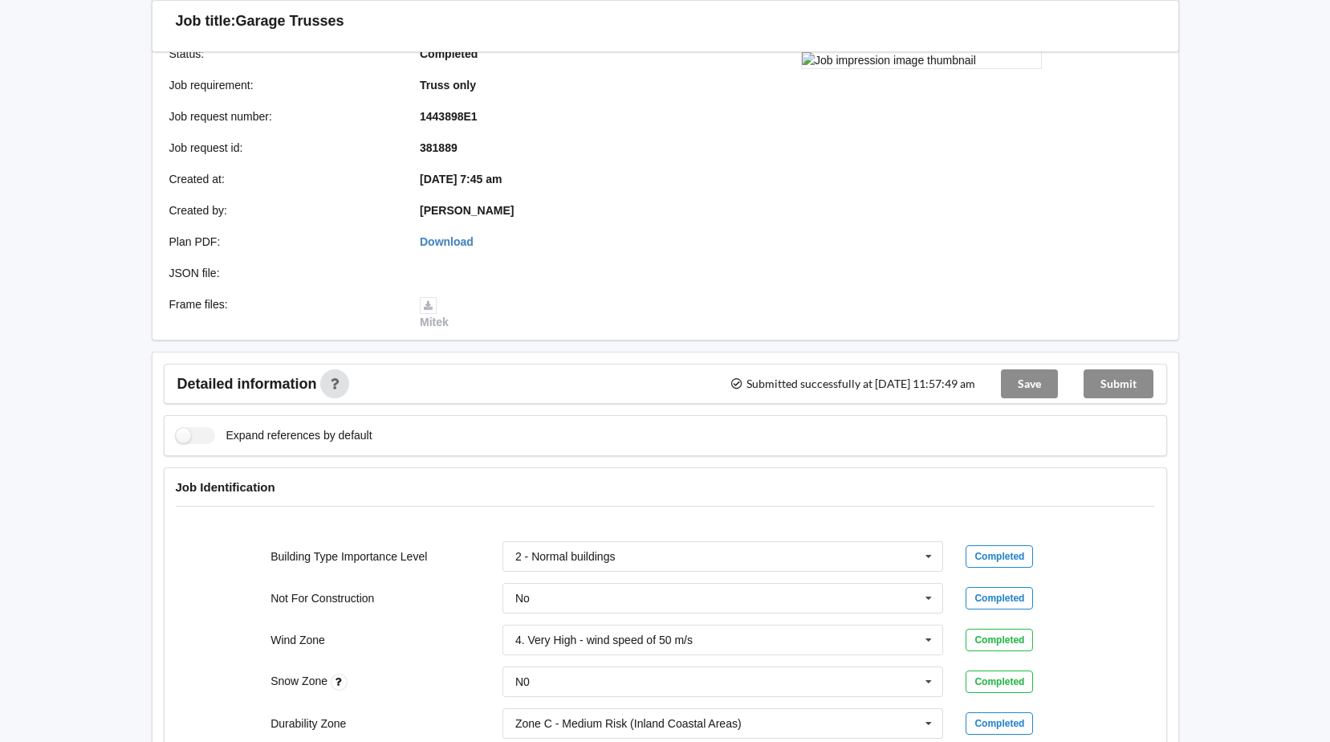
scroll to position [0, 0]
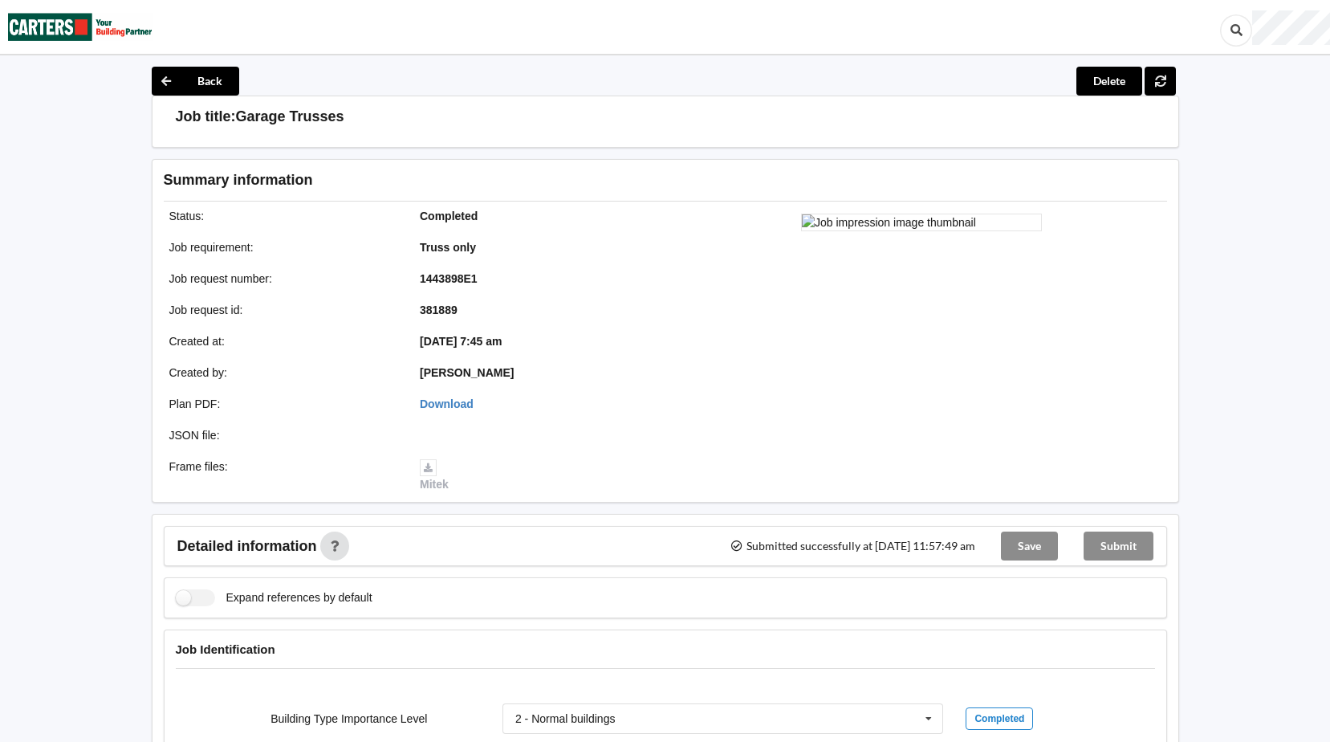
click at [54, 25] on img at bounding box center [80, 27] width 144 height 52
